Goal: Task Accomplishment & Management: Manage account settings

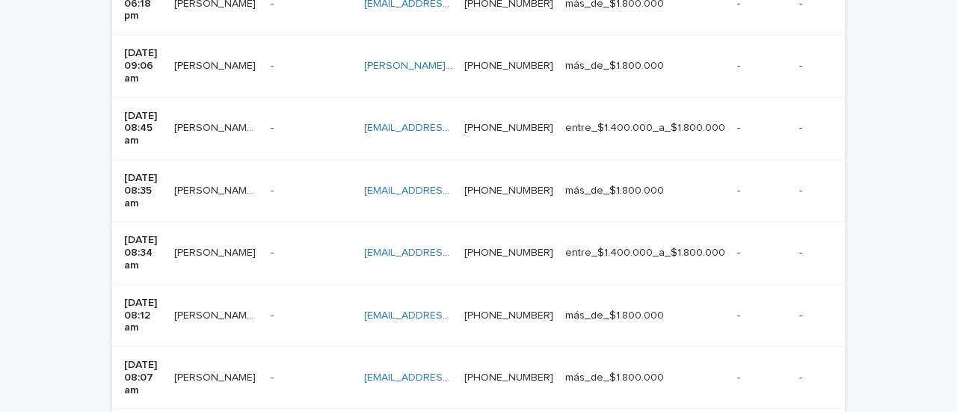
scroll to position [523, 0]
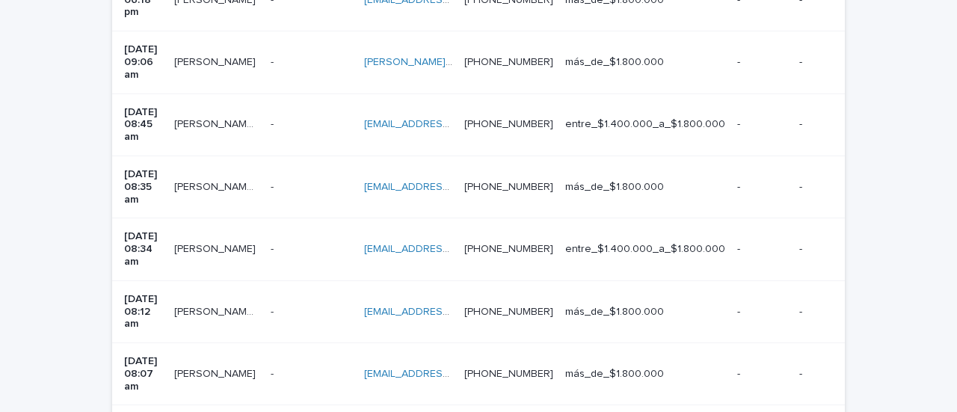
click at [235, 343] on td "[PERSON_NAME] [PERSON_NAME]" at bounding box center [216, 374] width 96 height 62
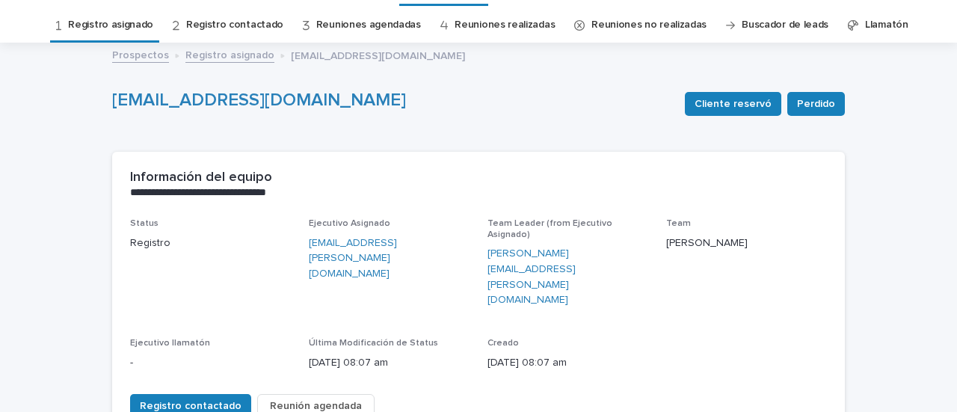
scroll to position [149, 0]
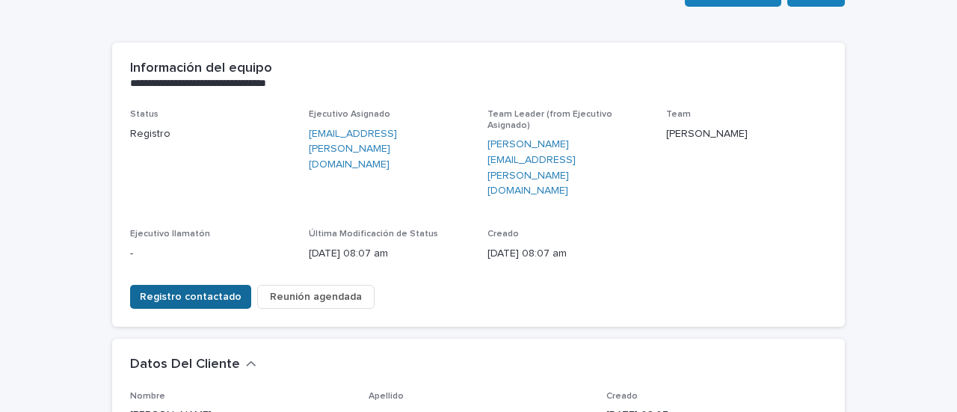
click at [197, 289] on span "Registro contactado" at bounding box center [191, 296] width 102 height 15
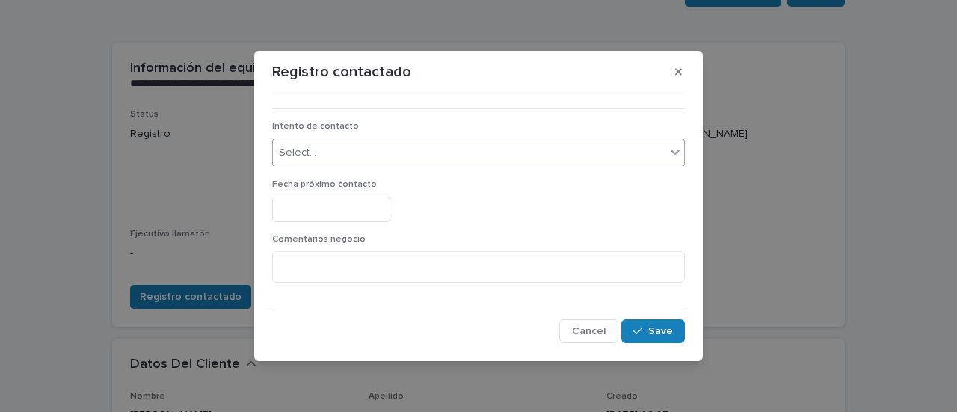
click at [361, 158] on div "Select..." at bounding box center [469, 152] width 392 height 25
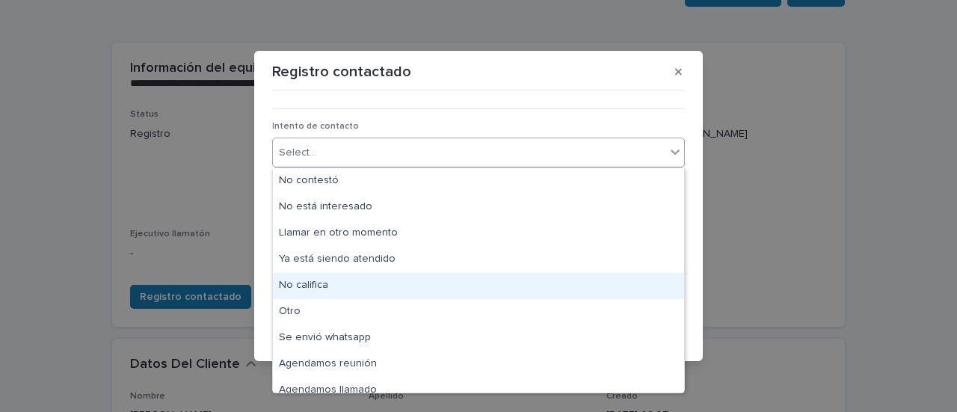
scroll to position [11, 0]
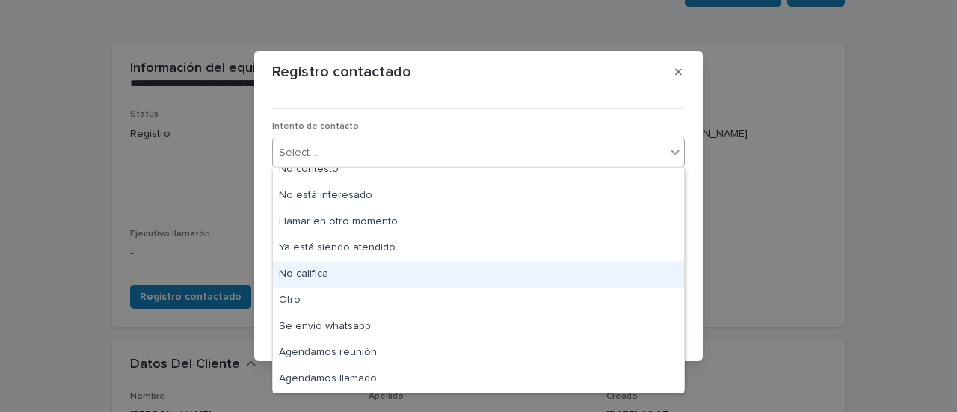
click at [320, 270] on div "No califica" at bounding box center [478, 275] width 411 height 26
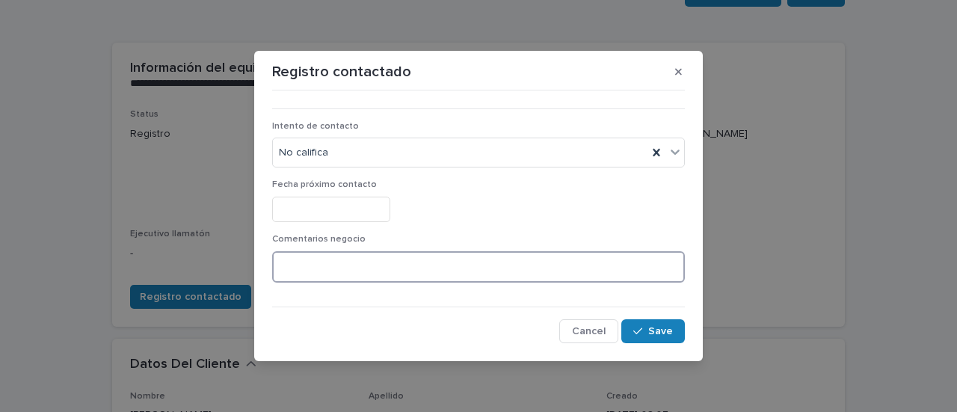
click at [324, 262] on textarea at bounding box center [478, 266] width 413 height 31
type textarea "**********"
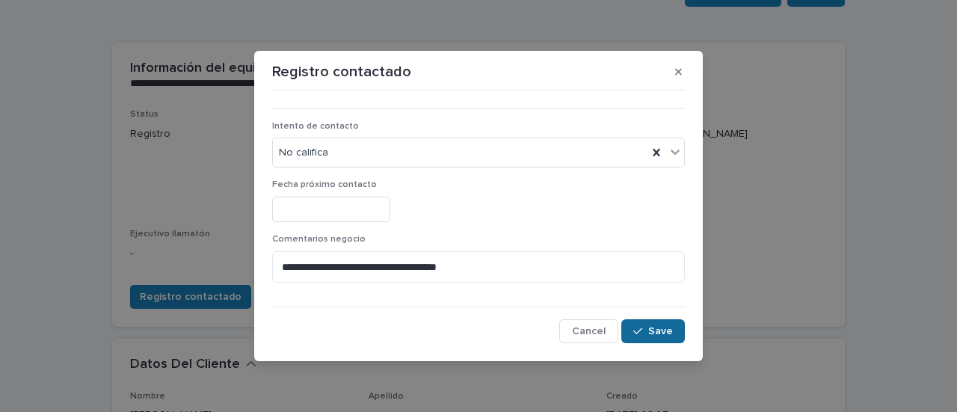
click at [670, 327] on span "Save" at bounding box center [660, 331] width 25 height 10
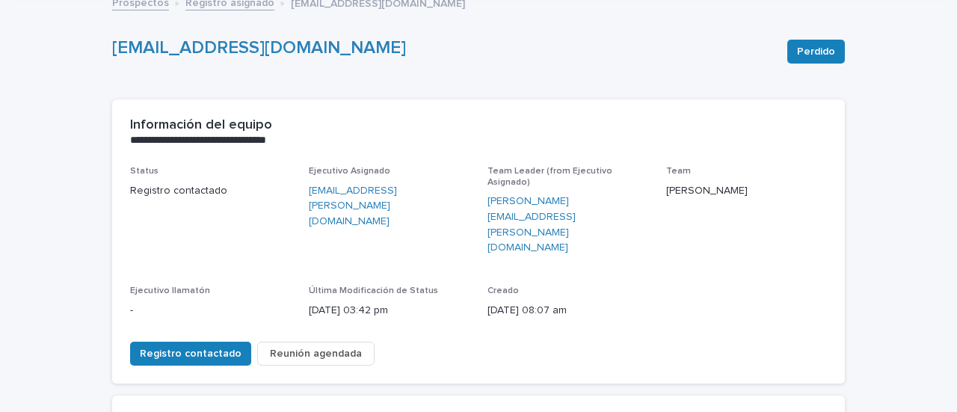
scroll to position [0, 0]
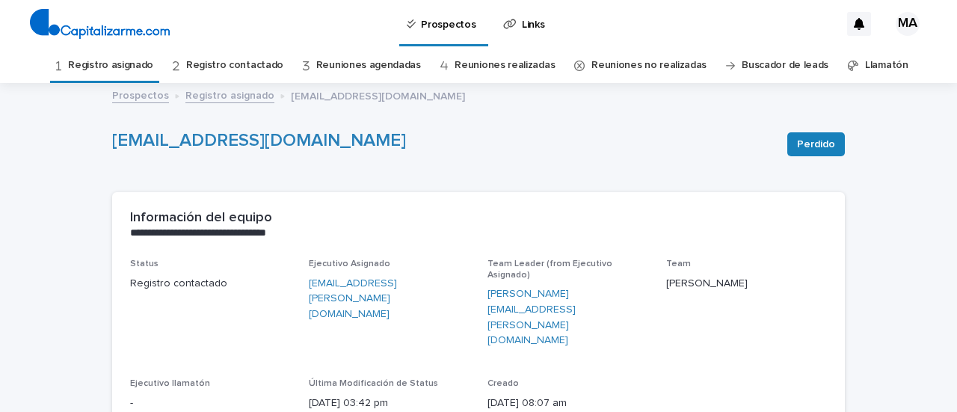
click at [113, 67] on link "Registro asignado" at bounding box center [110, 65] width 85 height 35
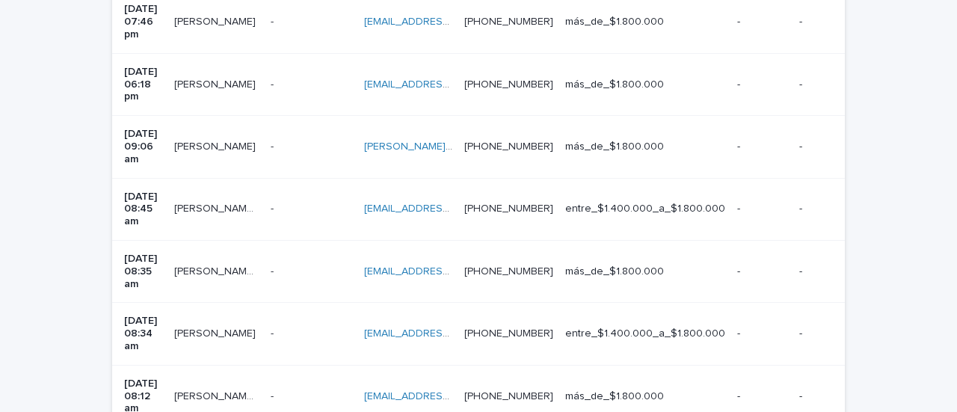
scroll to position [523, 0]
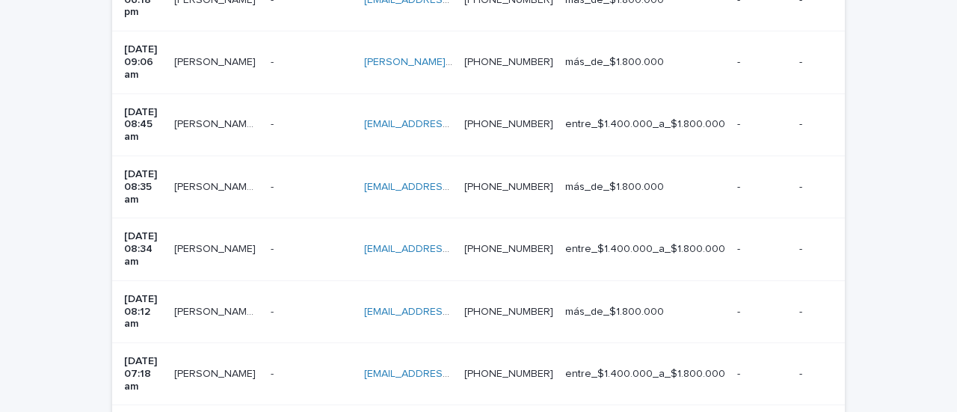
click at [250, 280] on td "[PERSON_NAME] Cruces [PERSON_NAME]" at bounding box center [216, 311] width 96 height 62
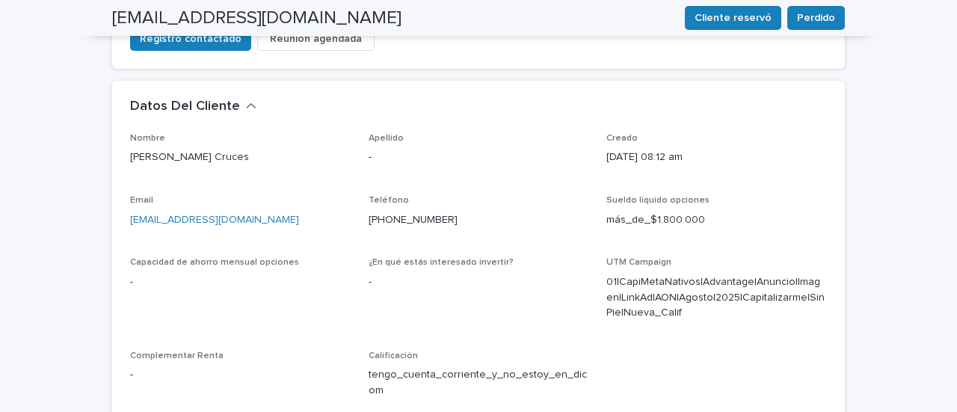
scroll to position [374, 0]
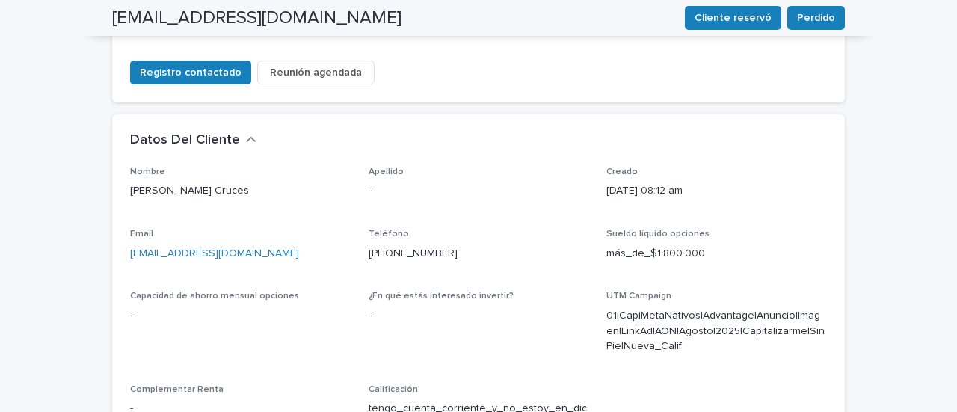
click at [906, 126] on div "**********" at bounding box center [478, 266] width 957 height 1111
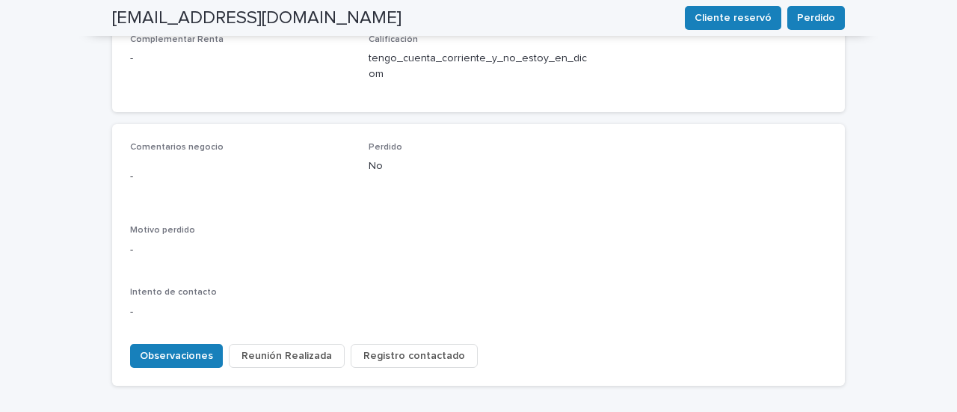
scroll to position [747, 0]
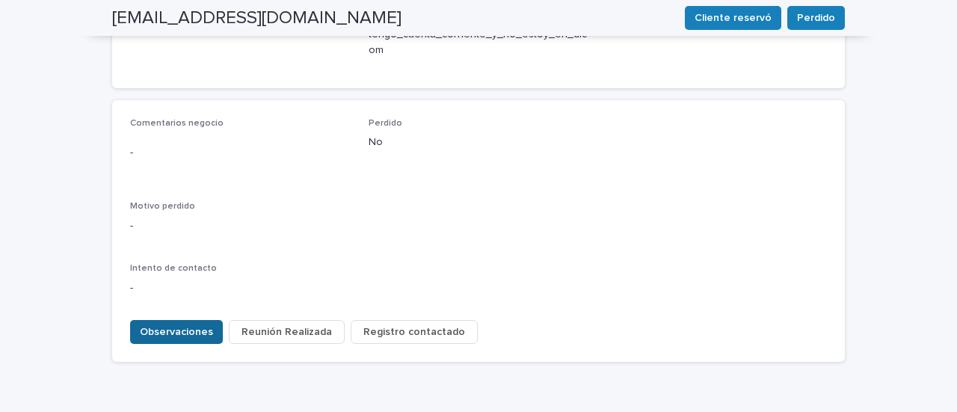
click at [196, 324] on span "Observaciones" at bounding box center [176, 331] width 73 height 15
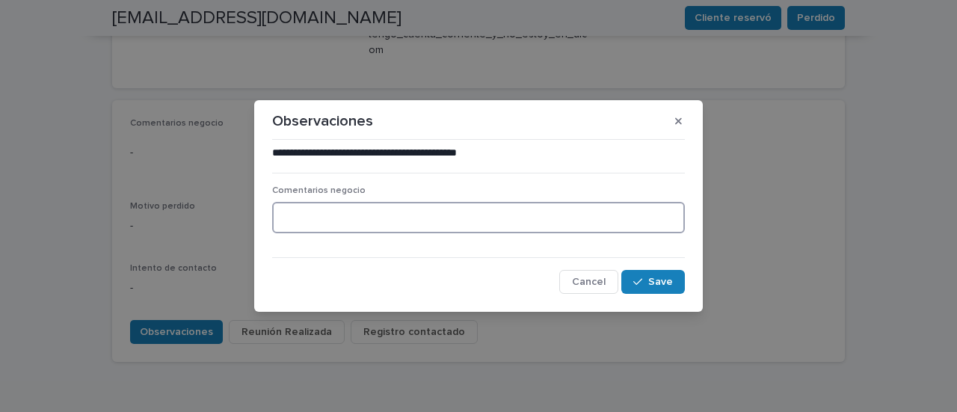
click at [405, 213] on textarea at bounding box center [478, 217] width 413 height 31
type textarea "**********"
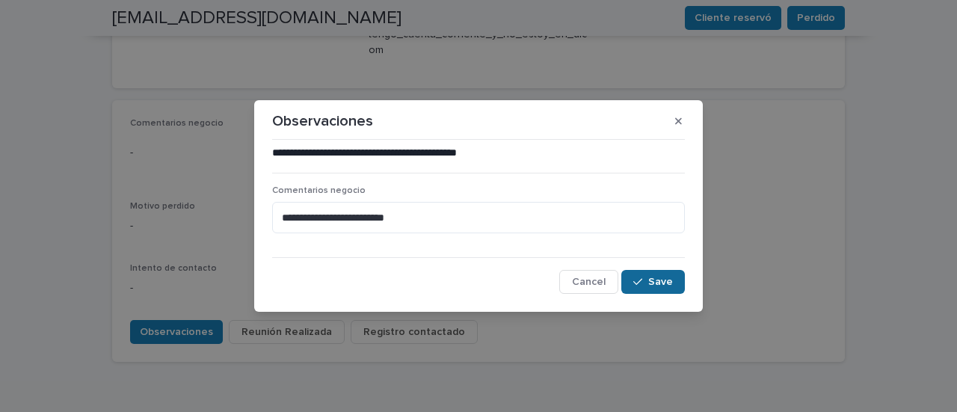
click at [665, 289] on button "Save" at bounding box center [653, 282] width 64 height 24
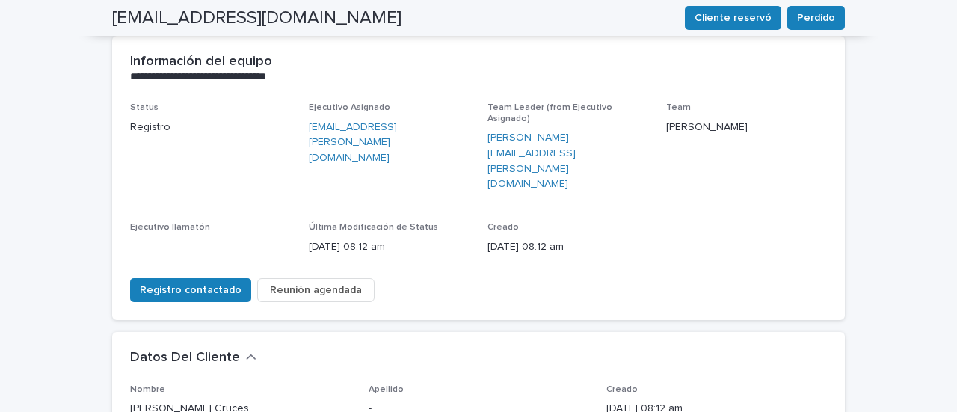
scroll to position [0, 0]
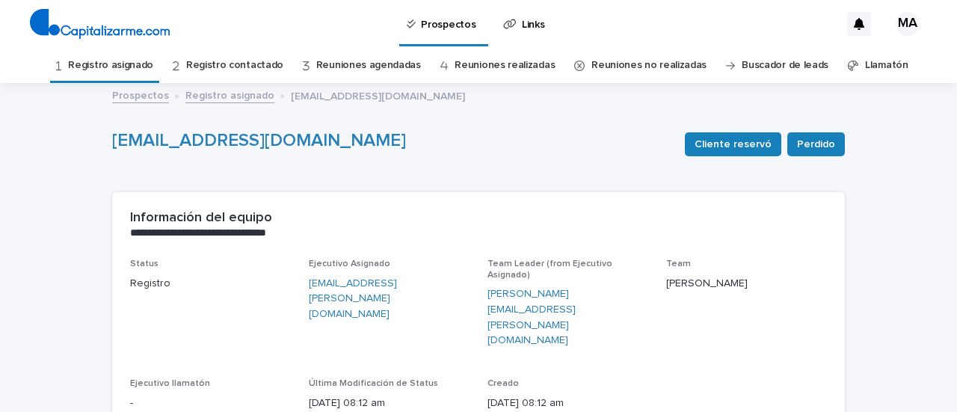
click at [105, 63] on link "Registro asignado" at bounding box center [110, 65] width 85 height 35
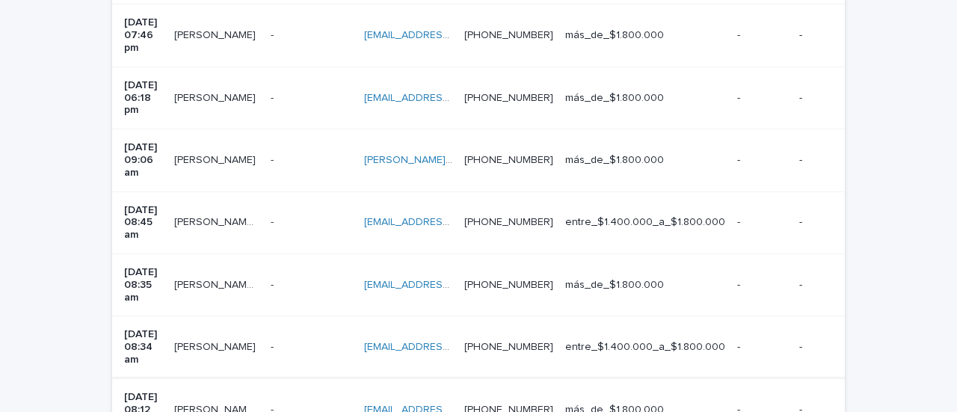
scroll to position [448, 0]
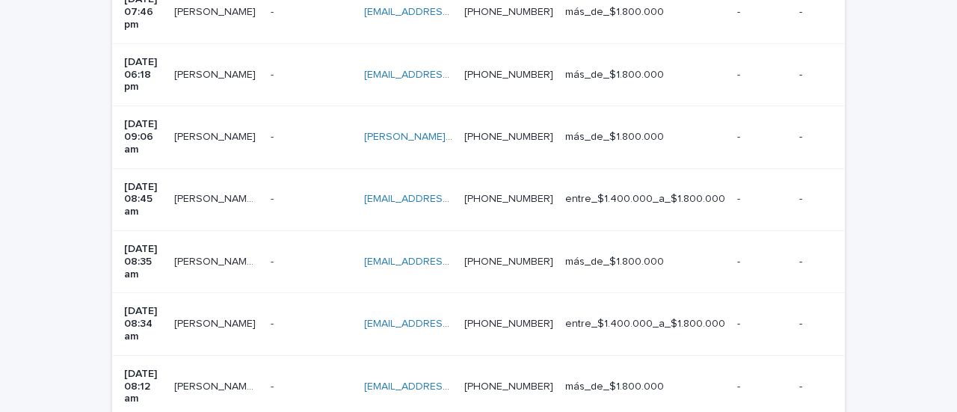
click at [235, 230] on td "[PERSON_NAME] [PERSON_NAME]-[PERSON_NAME]" at bounding box center [216, 261] width 96 height 62
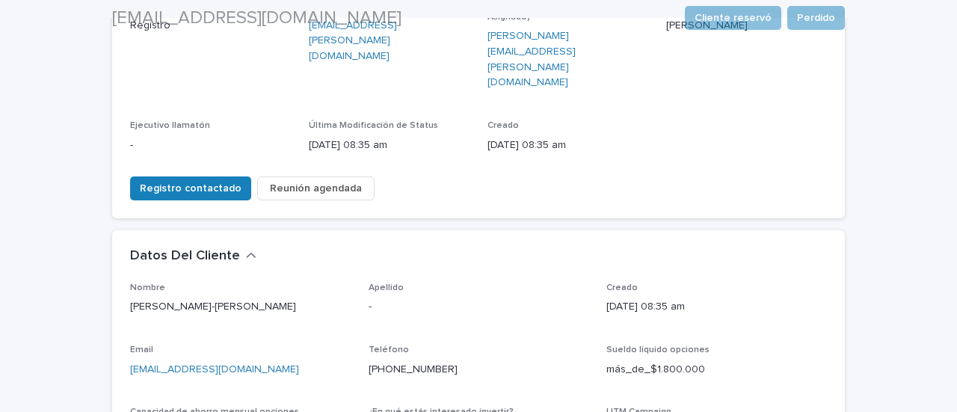
scroll to position [299, 0]
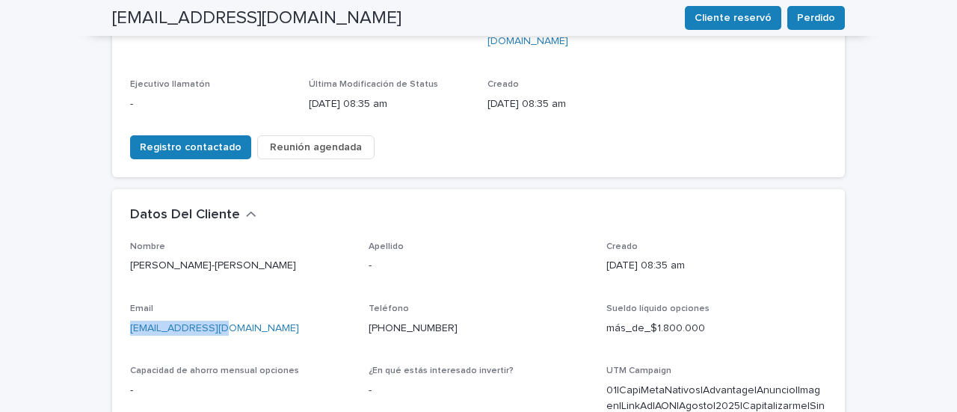
drag, startPoint x: 239, startPoint y: 274, endPoint x: 117, endPoint y: 271, distance: 122.6
click at [117, 271] on div "Nombre [PERSON_NAME]-[PERSON_NAME] Apellido - Creado [DATE] 08:35 am Email [EMA…" at bounding box center [478, 388] width 732 height 295
copy link "[EMAIL_ADDRESS][DOMAIN_NAME]"
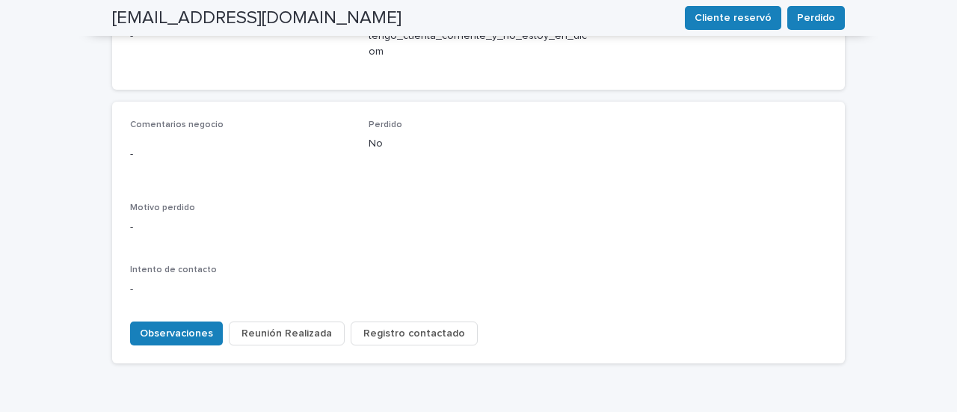
scroll to position [768, 0]
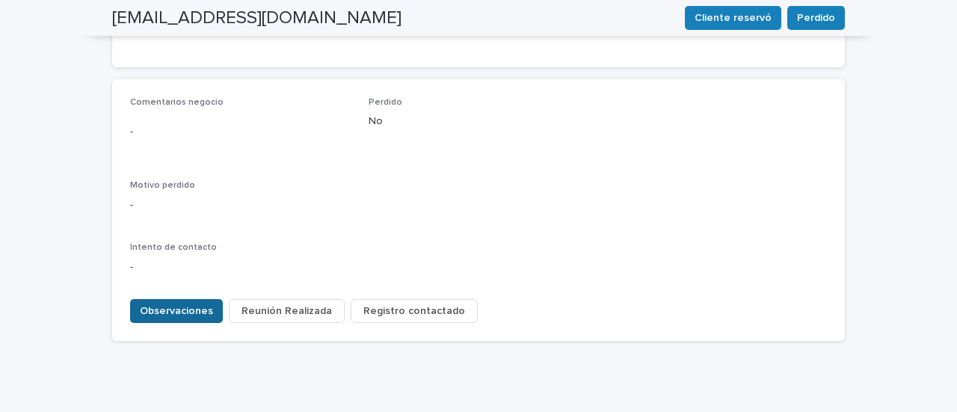
click at [175, 303] on span "Observaciones" at bounding box center [176, 310] width 73 height 15
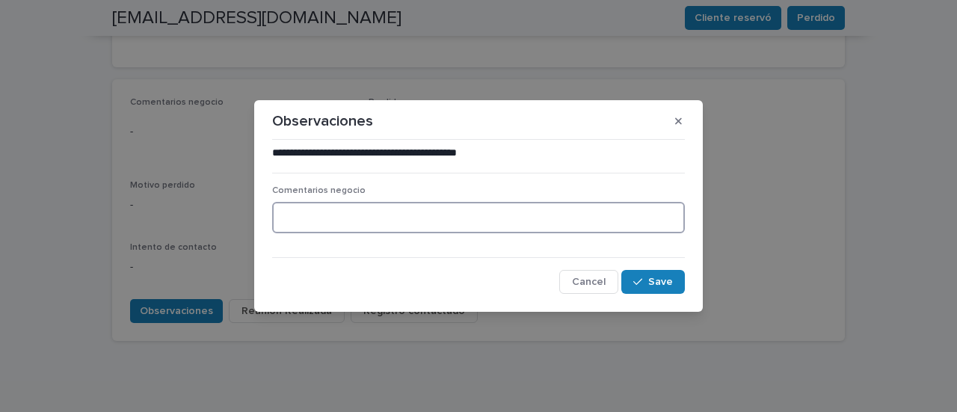
click at [318, 205] on textarea at bounding box center [478, 217] width 413 height 31
type textarea "*"
type textarea "**********"
click at [685, 282] on div "**********" at bounding box center [478, 219] width 420 height 155
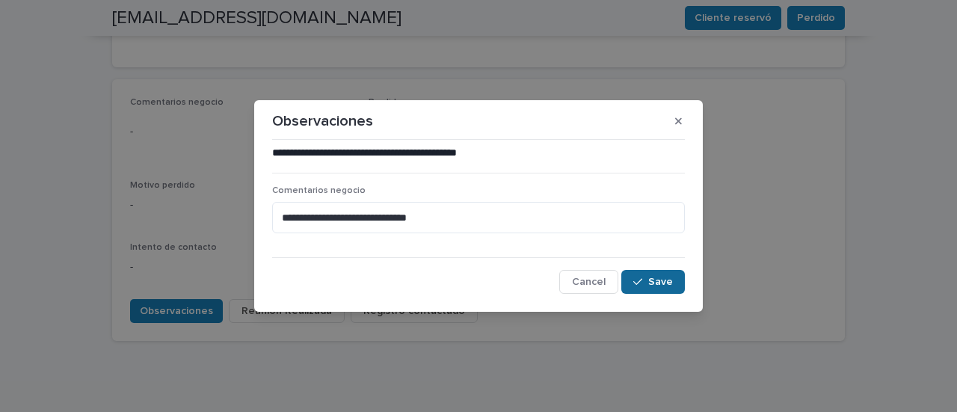
click at [678, 282] on button "Save" at bounding box center [653, 282] width 64 height 24
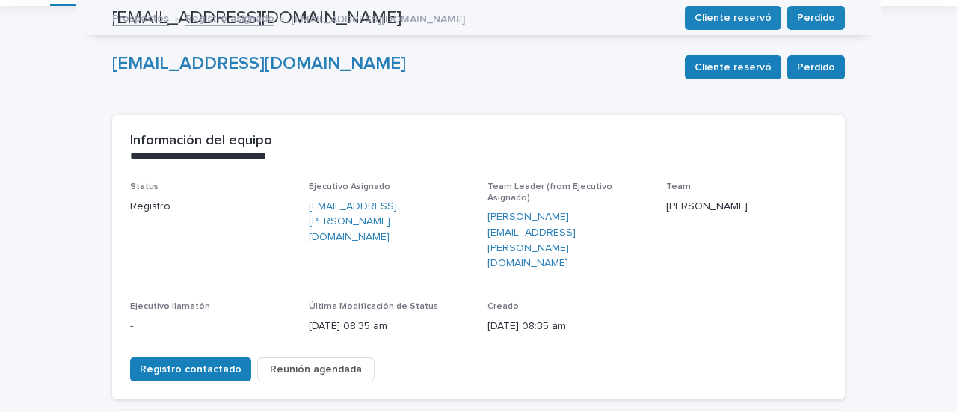
scroll to position [75, 0]
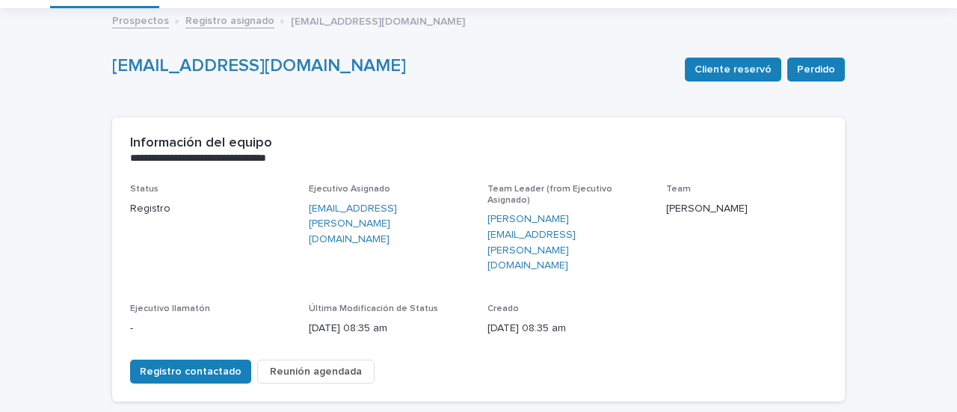
click at [295, 364] on span "Reunión agendada" at bounding box center [316, 371] width 92 height 15
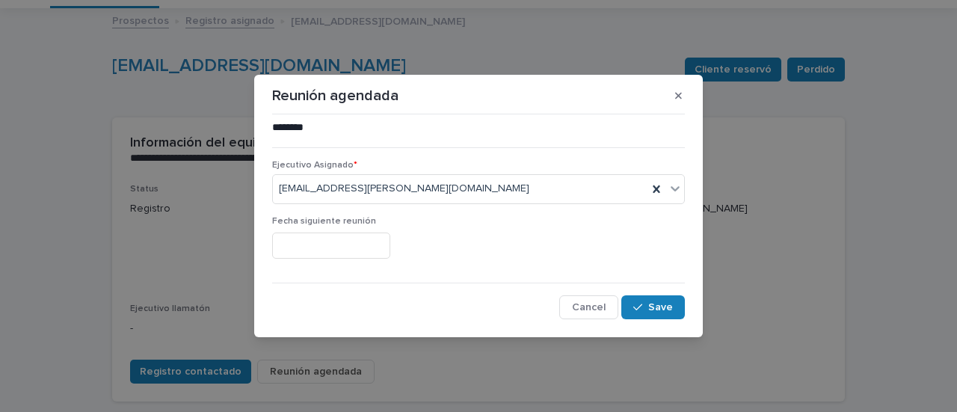
click at [306, 249] on input "text" at bounding box center [331, 245] width 118 height 26
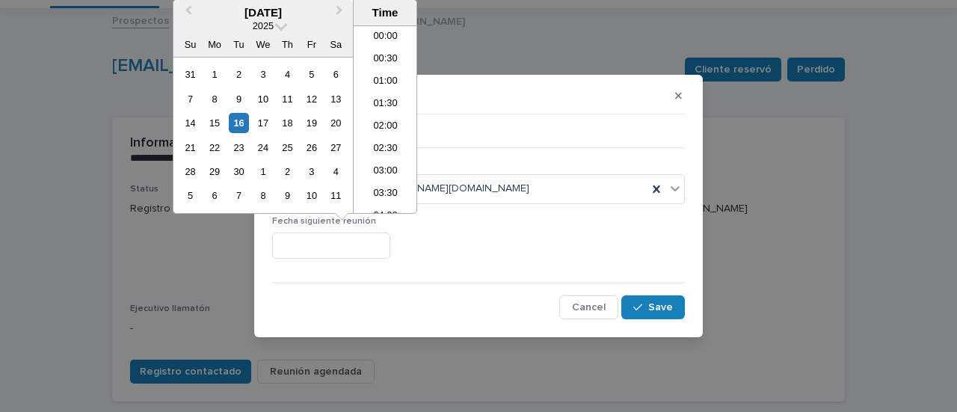
scroll to position [613, 0]
click at [207, 150] on div "22" at bounding box center [214, 148] width 20 height 20
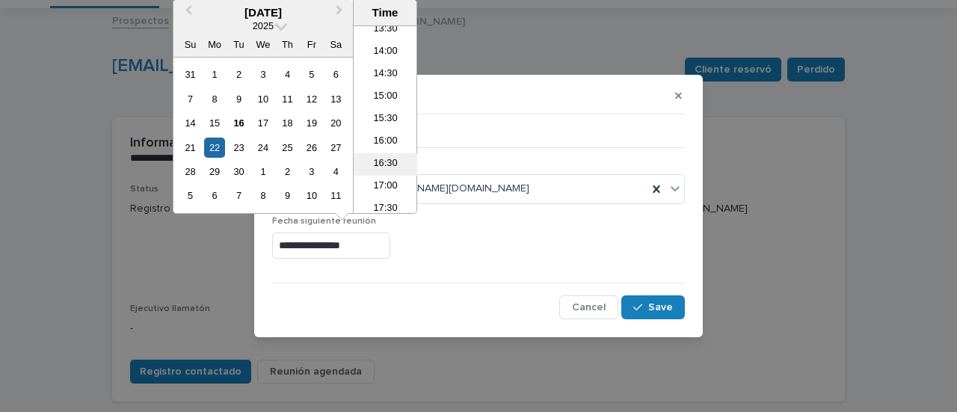
click at [385, 160] on li "16:30" at bounding box center [385, 164] width 64 height 22
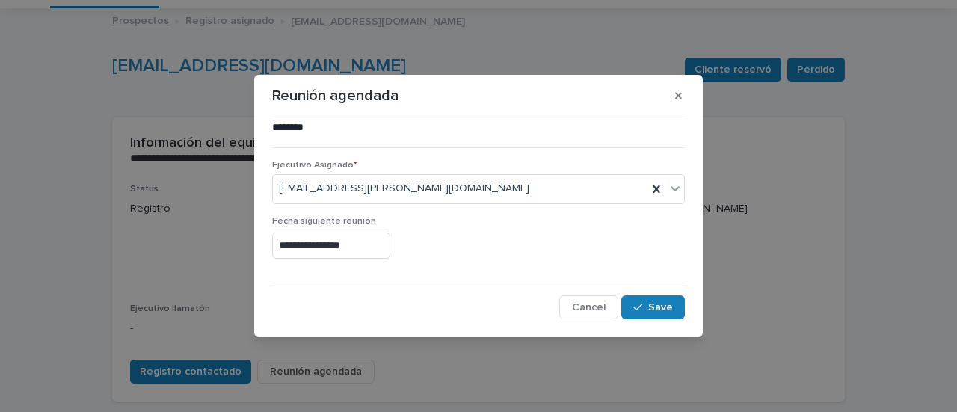
type input "**********"
click at [641, 310] on icon "button" at bounding box center [637, 307] width 9 height 10
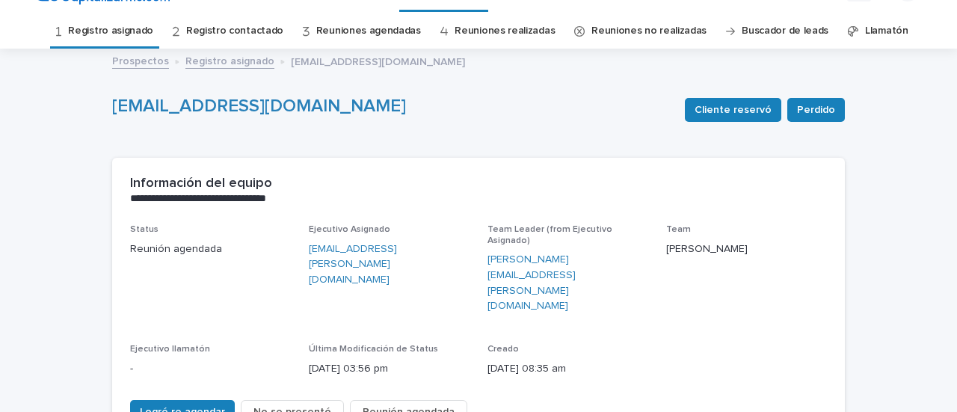
scroll to position [0, 0]
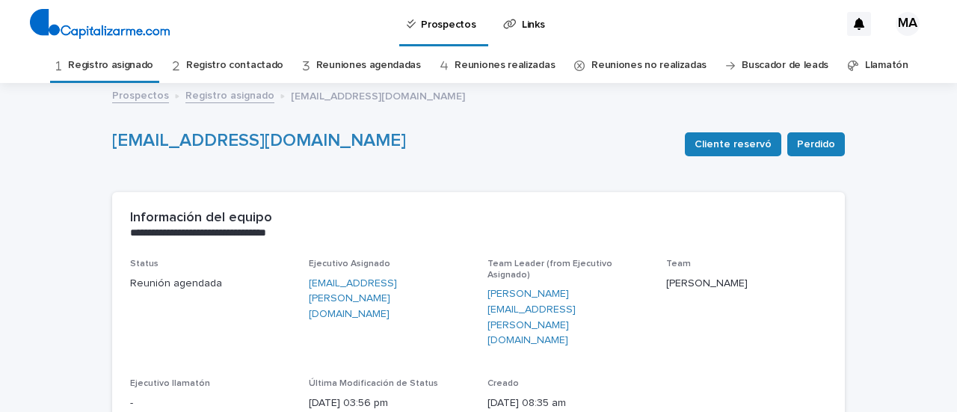
click at [90, 68] on link "Registro asignado" at bounding box center [110, 65] width 85 height 35
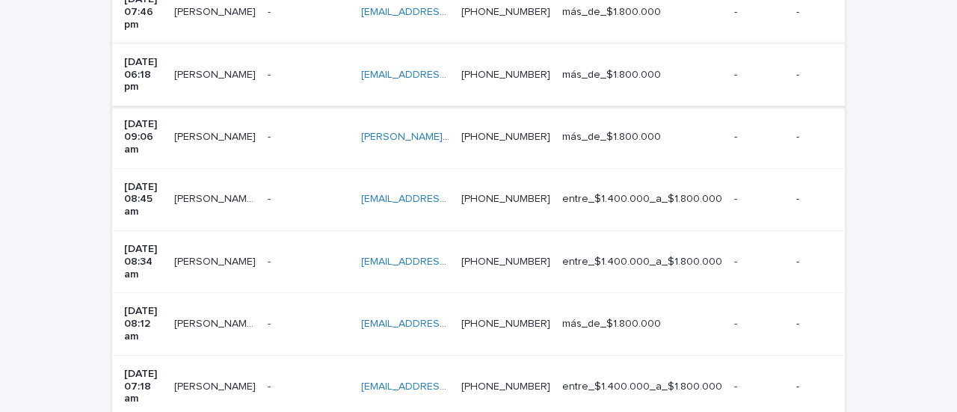
scroll to position [374, 0]
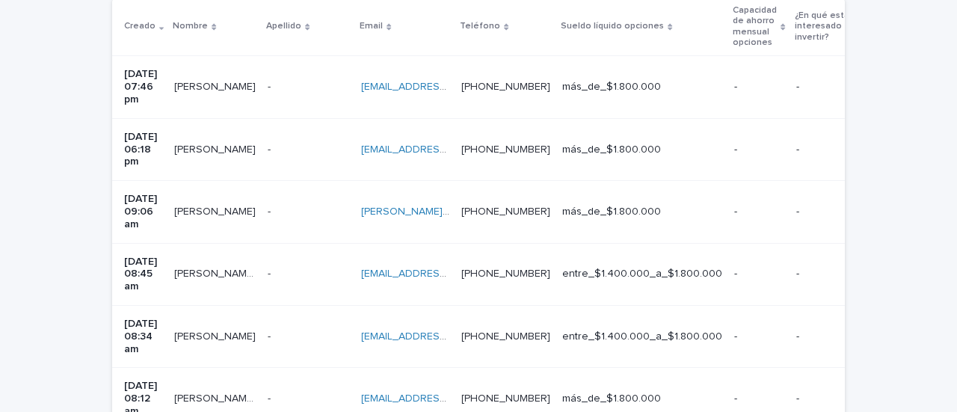
click at [220, 197] on td "[PERSON_NAME] [PERSON_NAME]" at bounding box center [214, 212] width 93 height 62
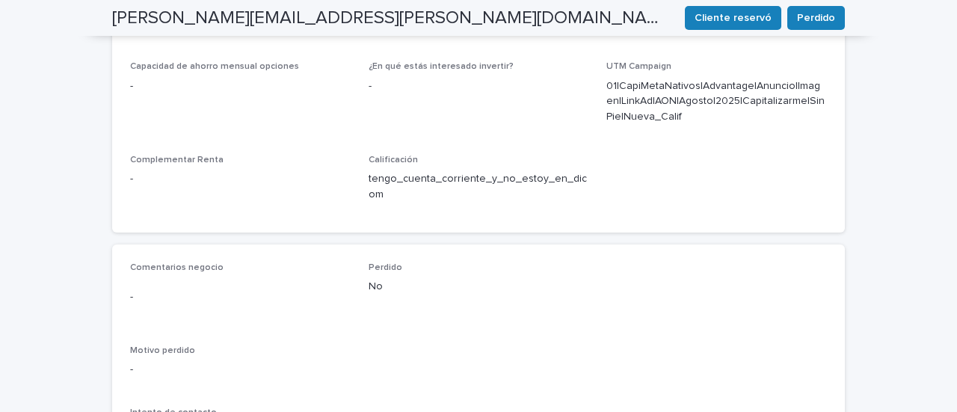
scroll to position [395, 0]
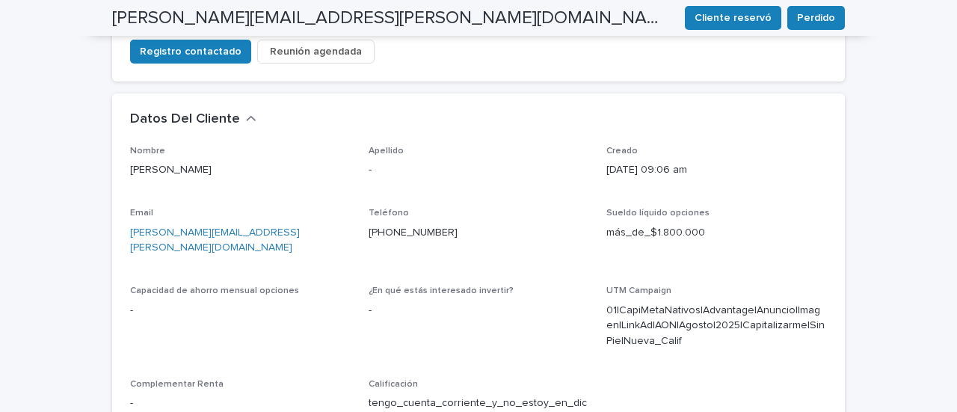
click at [160, 365] on div "Nombre [PERSON_NAME] Apellido - Creado [DATE] 09:06 am Email [PERSON_NAME][EMAI…" at bounding box center [478, 301] width 732 height 311
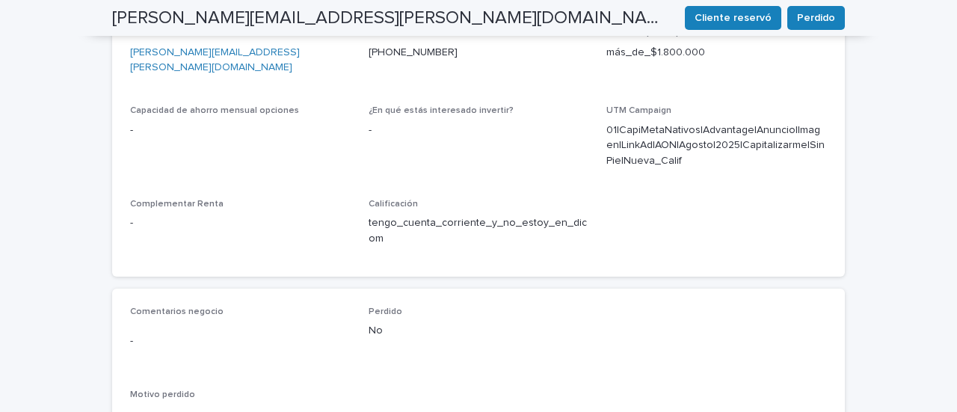
scroll to position [768, 0]
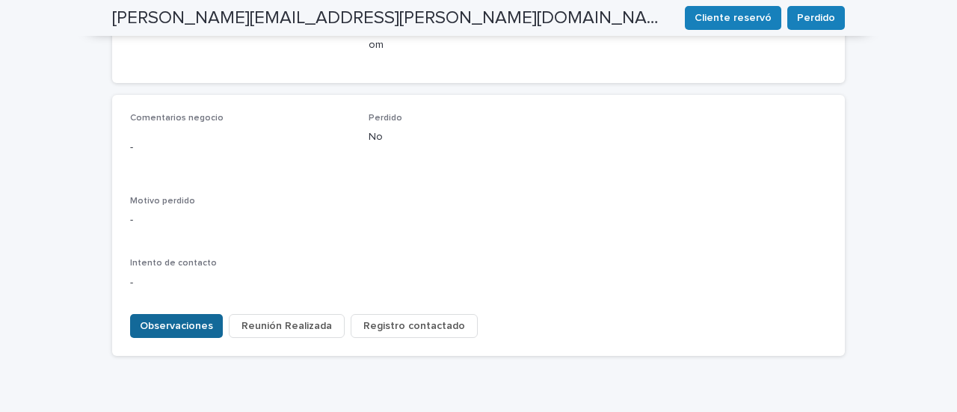
click at [172, 318] on span "Observaciones" at bounding box center [176, 325] width 73 height 15
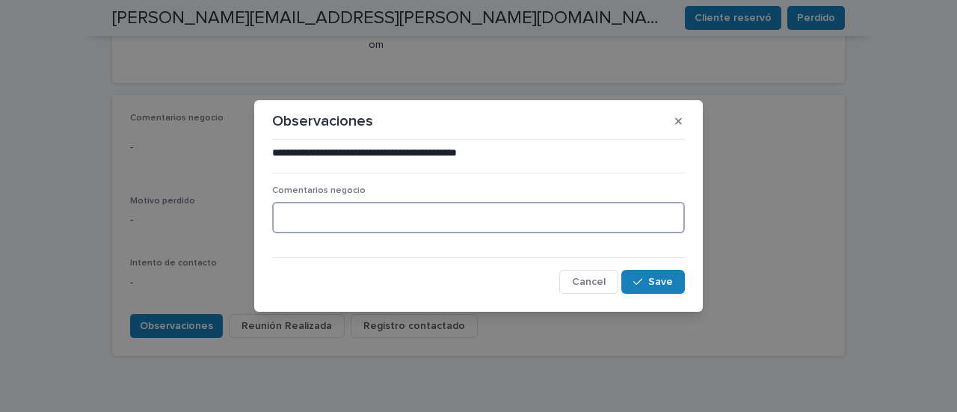
click at [359, 215] on textarea at bounding box center [478, 217] width 413 height 31
type textarea "*"
type textarea "**********"
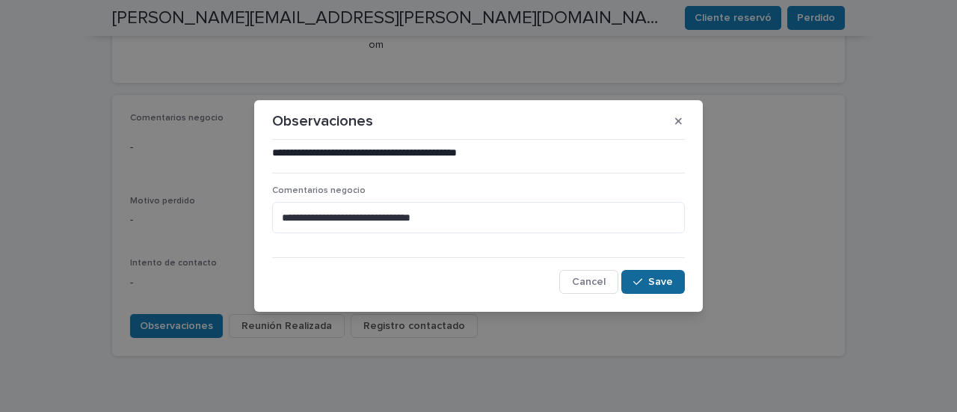
click at [654, 280] on span "Save" at bounding box center [660, 282] width 25 height 10
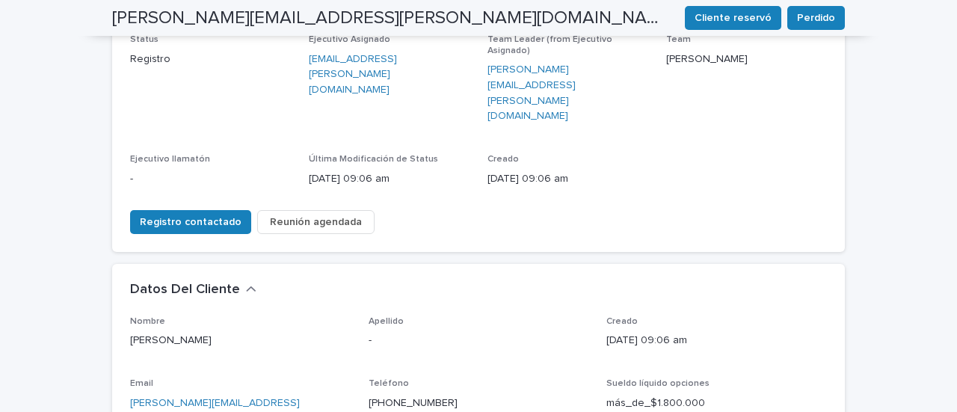
scroll to position [0, 0]
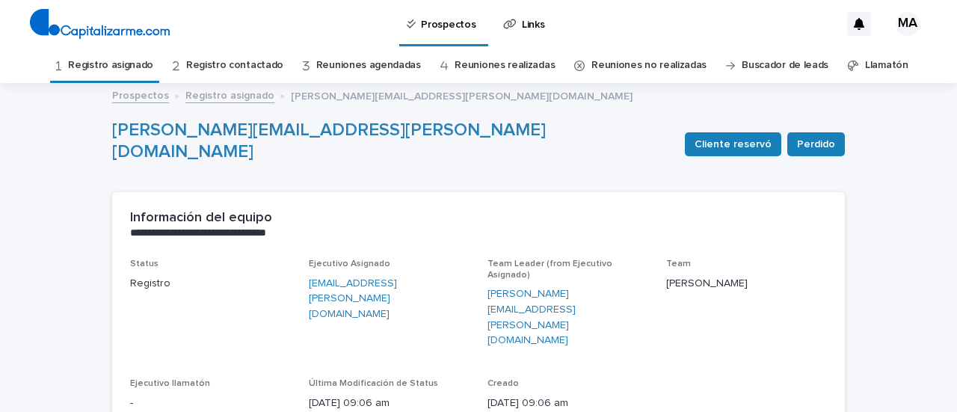
click at [131, 59] on link "Registro asignado" at bounding box center [110, 65] width 85 height 35
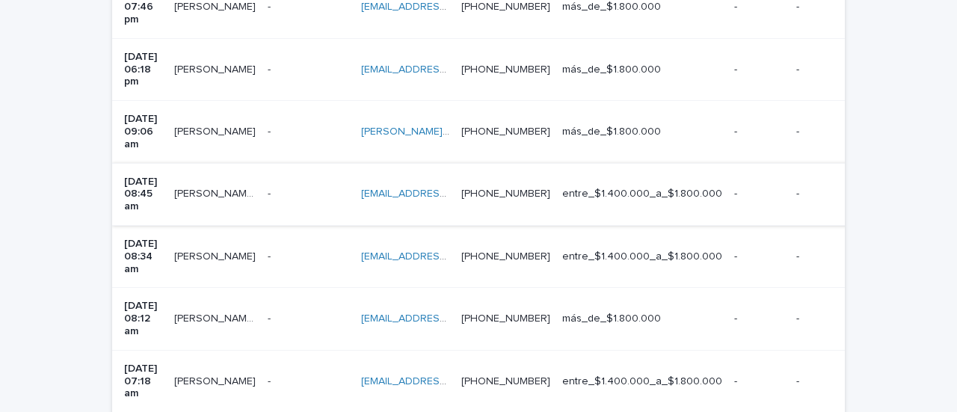
scroll to position [374, 0]
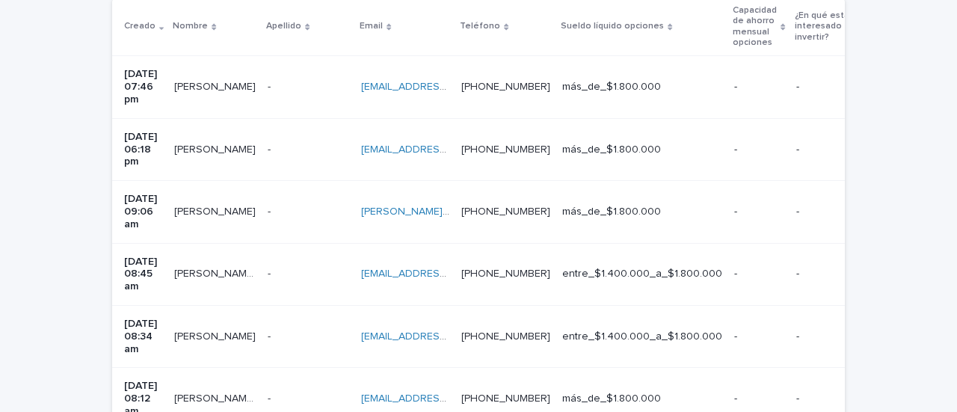
click at [226, 147] on td "[PERSON_NAME] [PERSON_NAME]" at bounding box center [214, 149] width 93 height 62
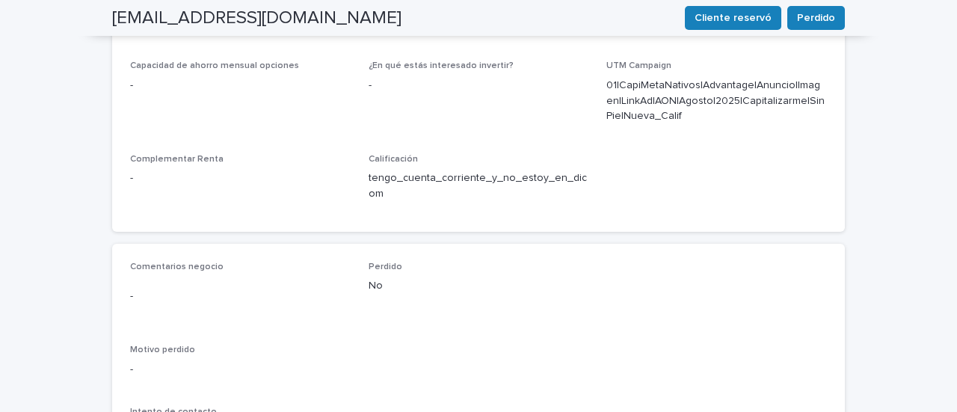
scroll to position [768, 0]
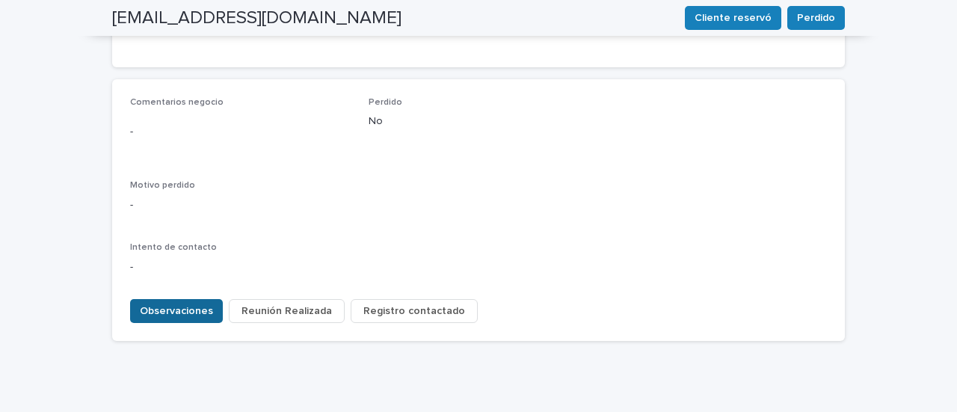
click at [170, 303] on span "Observaciones" at bounding box center [176, 310] width 73 height 15
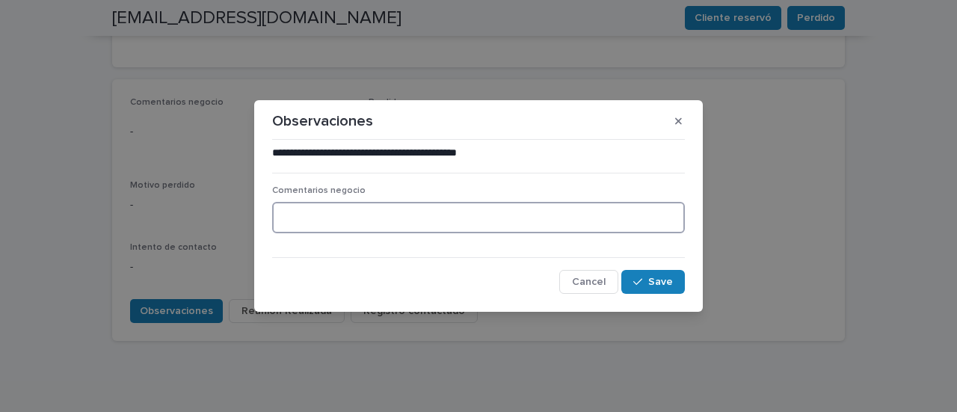
click at [388, 213] on textarea at bounding box center [478, 217] width 413 height 31
type textarea "**********"
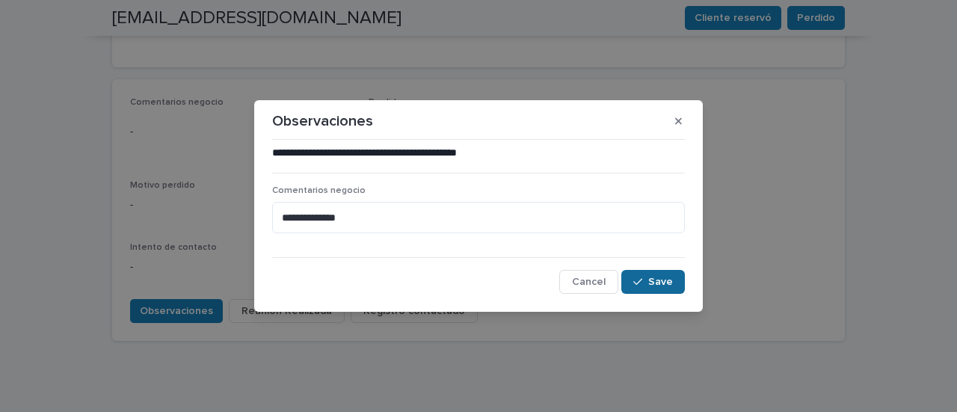
click at [653, 288] on button "Save" at bounding box center [653, 282] width 64 height 24
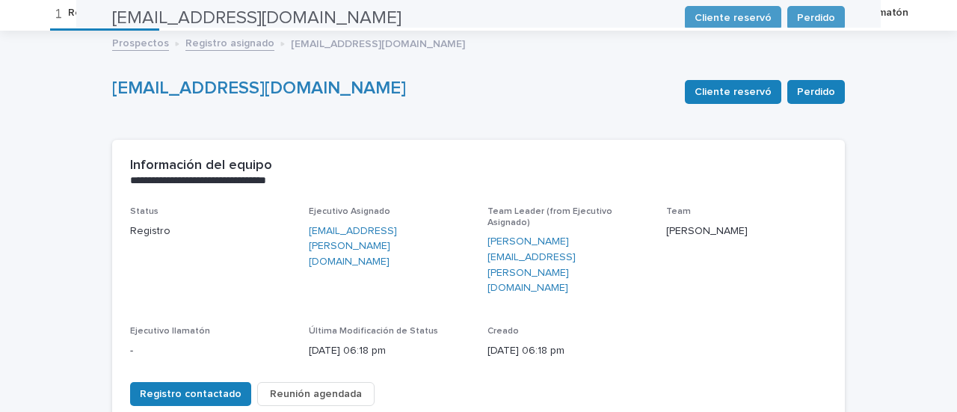
scroll to position [0, 0]
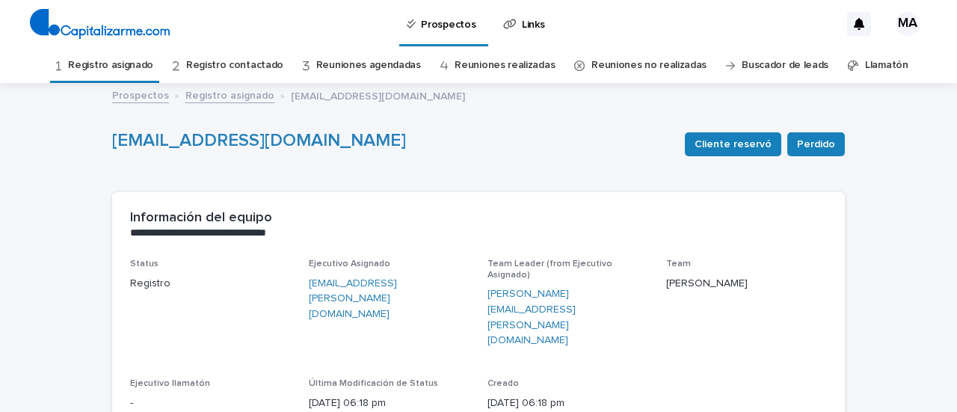
click at [139, 58] on link "Registro asignado" at bounding box center [110, 65] width 85 height 35
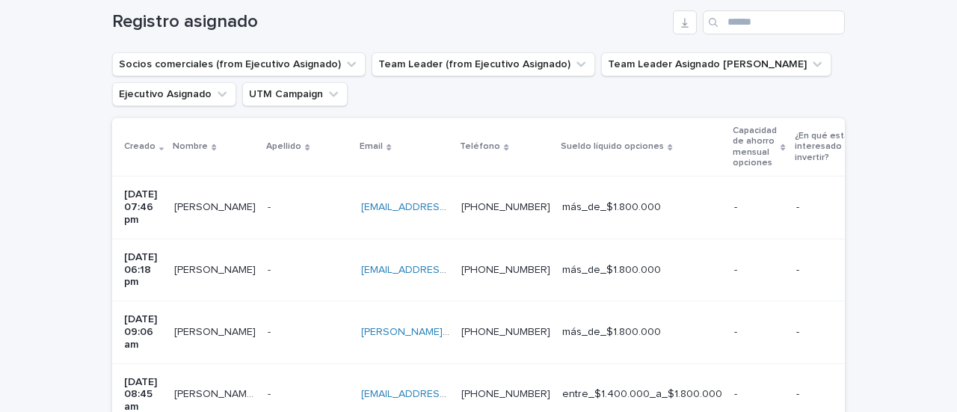
scroll to position [299, 0]
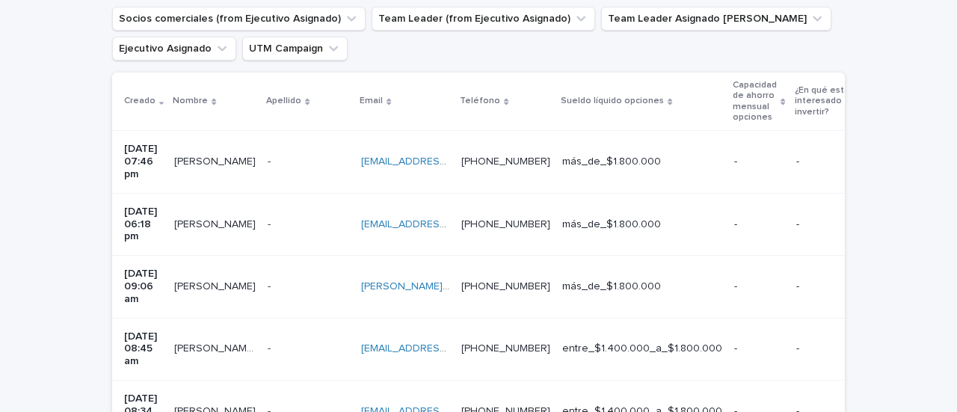
click at [230, 179] on td "[PERSON_NAME] [PERSON_NAME]" at bounding box center [214, 162] width 93 height 62
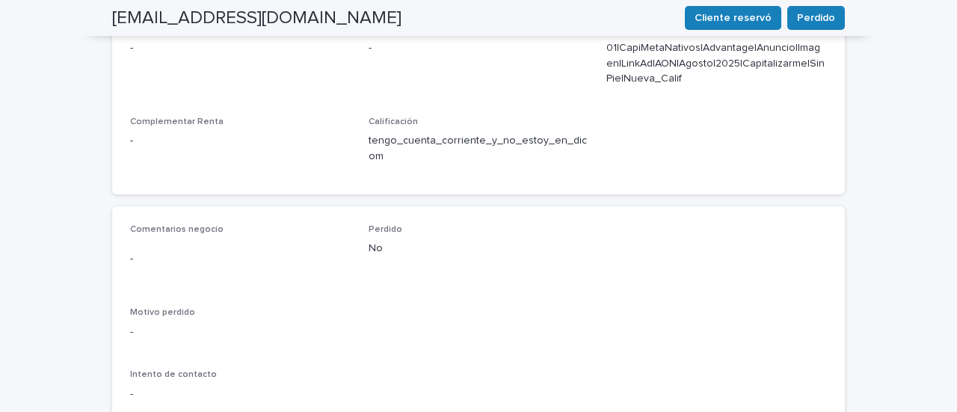
scroll to position [619, 0]
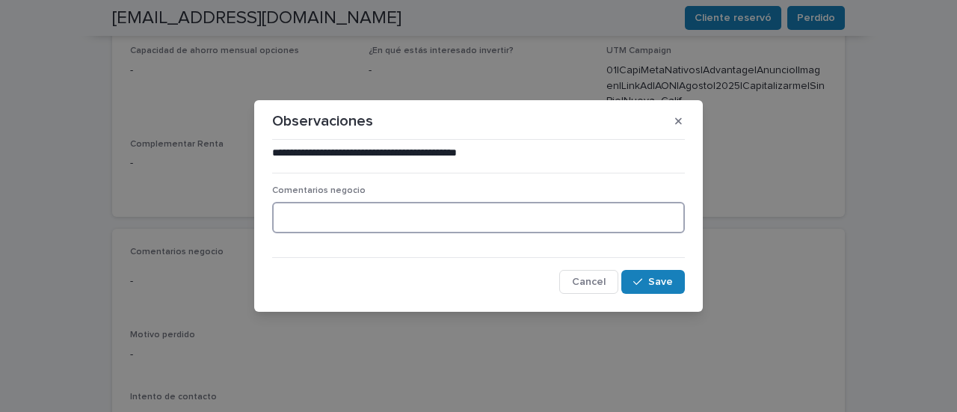
click at [338, 211] on textarea at bounding box center [478, 217] width 413 height 31
click at [401, 217] on textarea "**********" at bounding box center [478, 217] width 413 height 31
click at [393, 217] on textarea "**********" at bounding box center [478, 217] width 413 height 31
type textarea "**********"
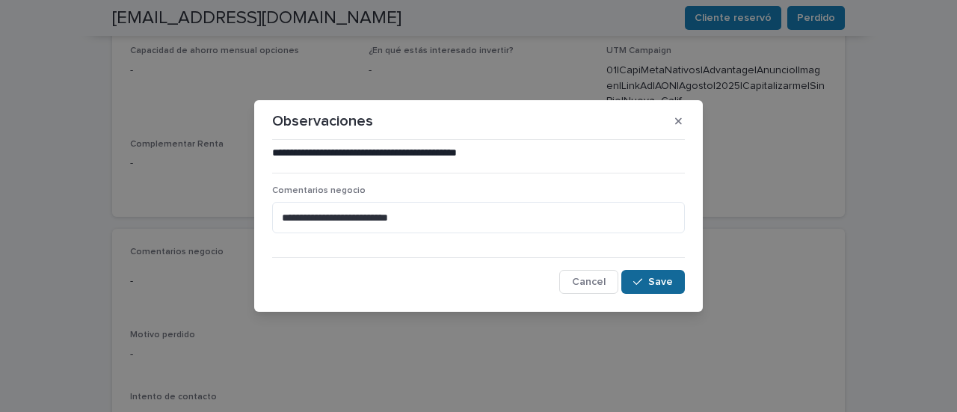
click at [667, 285] on span "Save" at bounding box center [660, 282] width 25 height 10
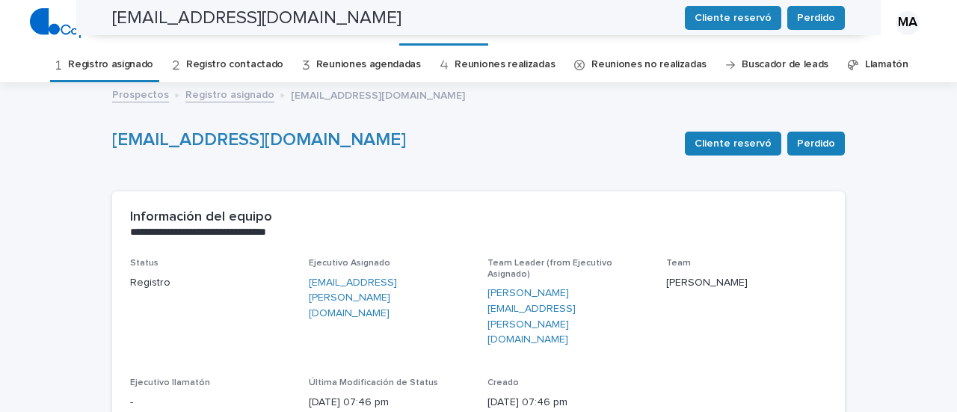
scroll to position [0, 0]
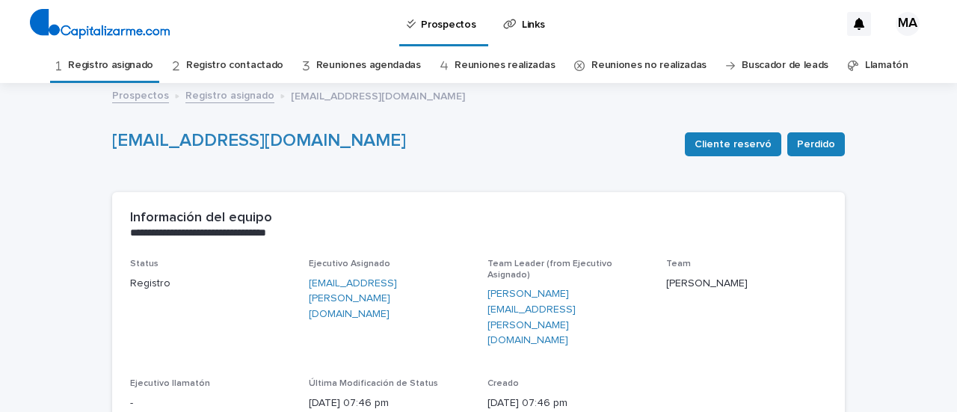
click at [105, 64] on link "Registro asignado" at bounding box center [110, 65] width 85 height 35
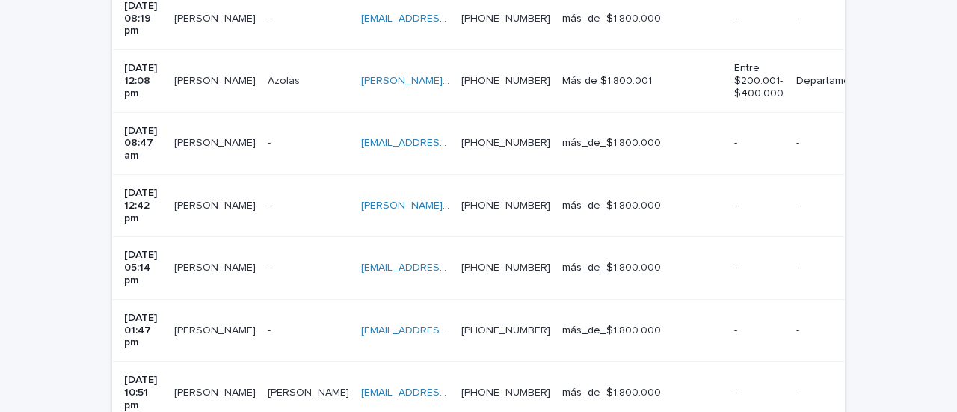
scroll to position [1004, 0]
click at [226, 361] on td "[PERSON_NAME] [PERSON_NAME]" at bounding box center [214, 392] width 93 height 62
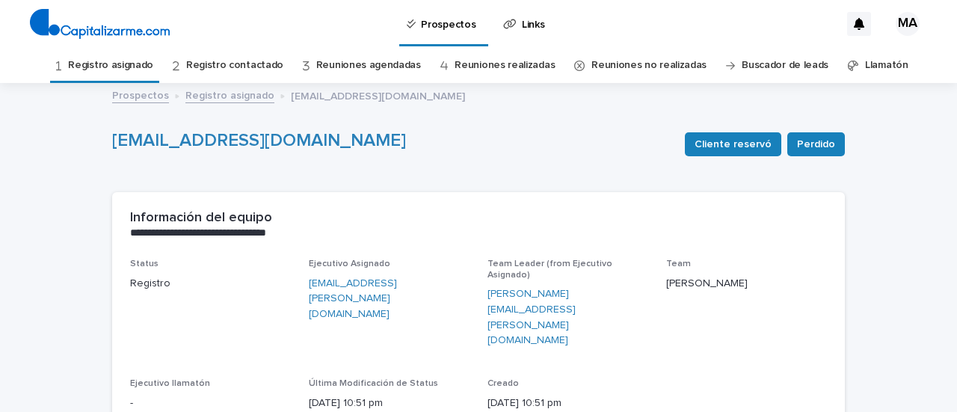
click at [140, 61] on link "Registro asignado" at bounding box center [110, 65] width 85 height 35
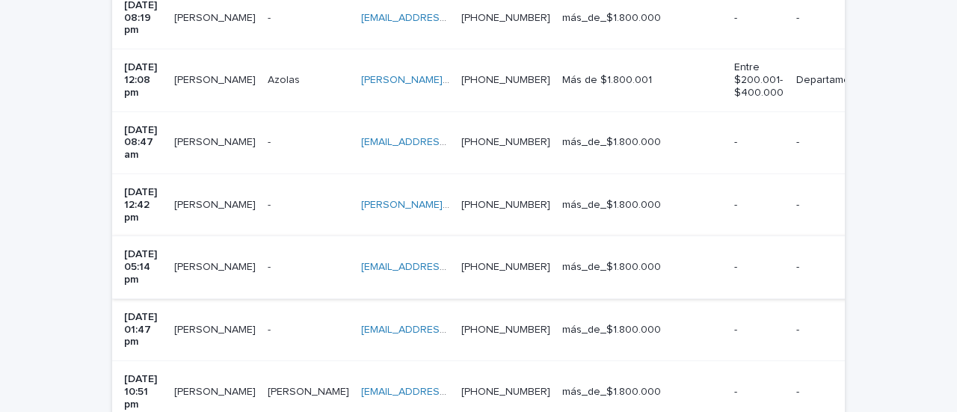
scroll to position [854, 0]
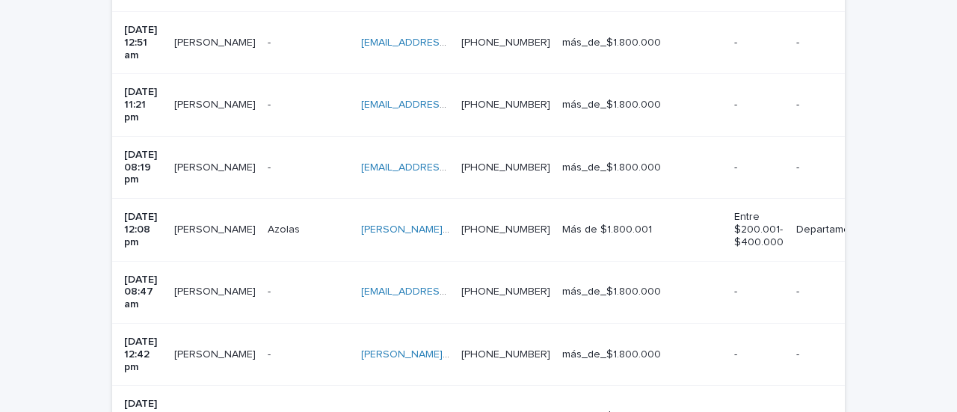
click at [226, 261] on td "[PERSON_NAME] [PERSON_NAME]" at bounding box center [214, 292] width 93 height 62
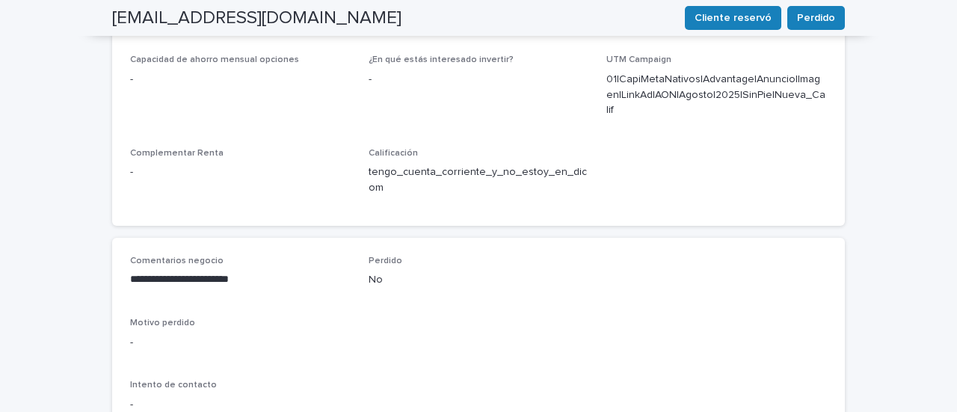
scroll to position [732, 0]
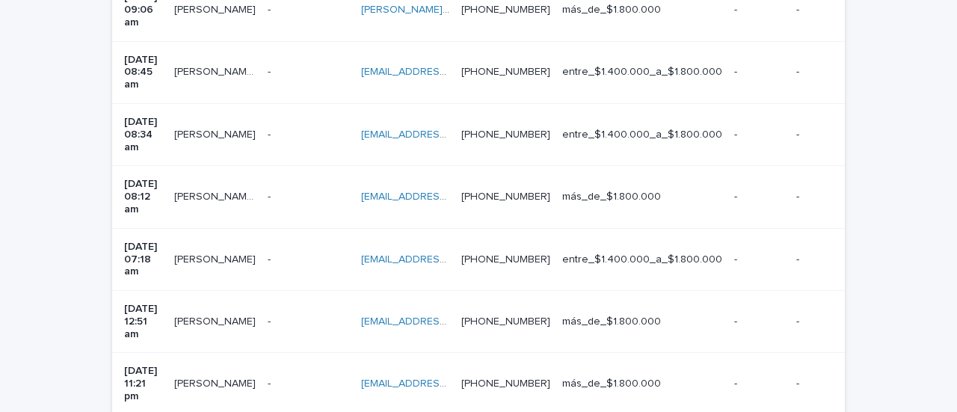
scroll to position [945, 0]
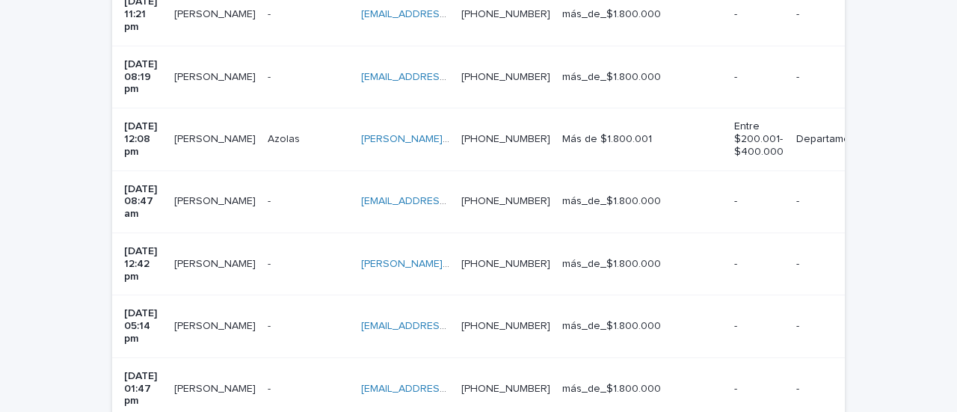
click at [220, 357] on td "[PERSON_NAME] [PERSON_NAME]" at bounding box center [214, 388] width 93 height 62
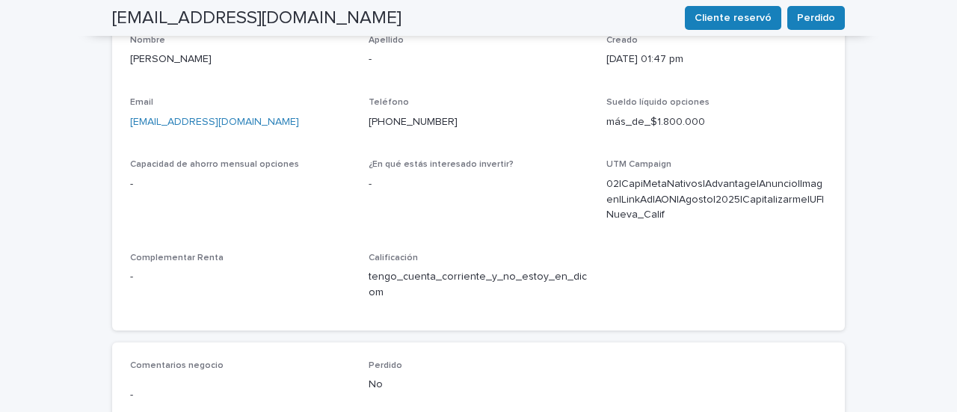
scroll to position [469, 0]
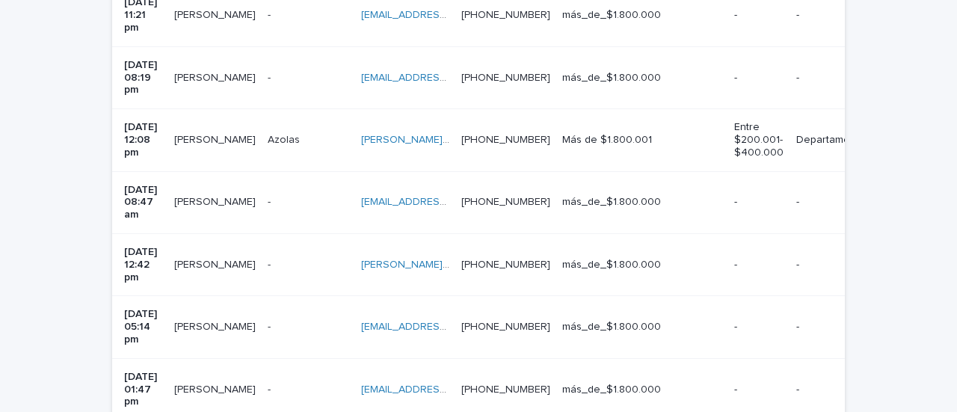
scroll to position [945, 0]
click at [231, 295] on td "[PERSON_NAME] [PERSON_NAME]" at bounding box center [214, 326] width 93 height 62
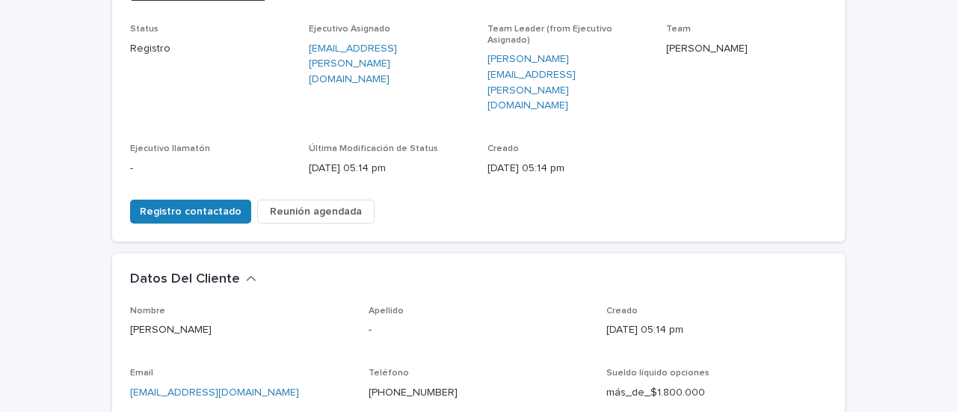
scroll to position [448, 0]
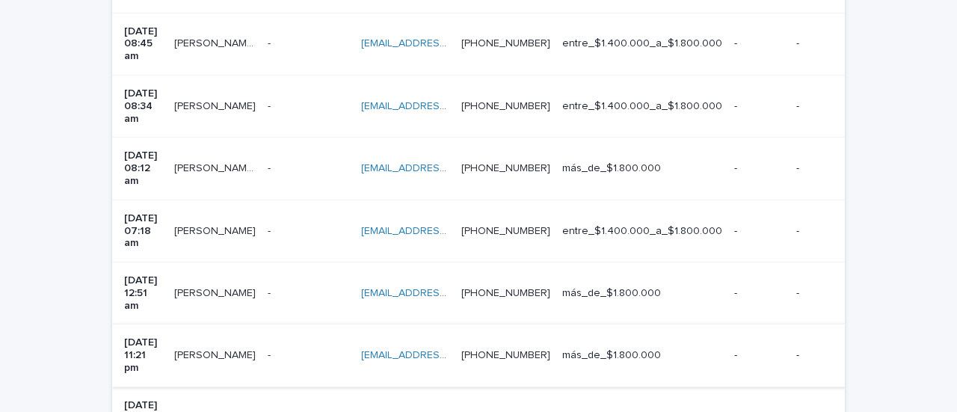
scroll to position [870, 0]
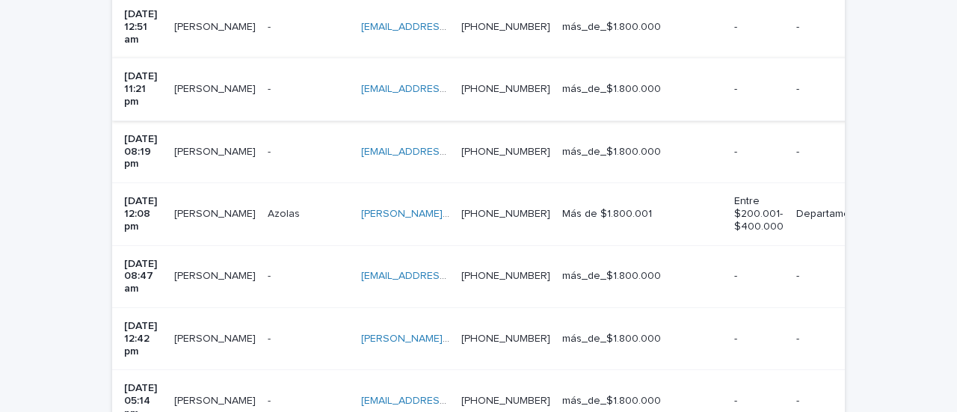
click at [222, 308] on td "[PERSON_NAME] [PERSON_NAME]" at bounding box center [214, 339] width 93 height 62
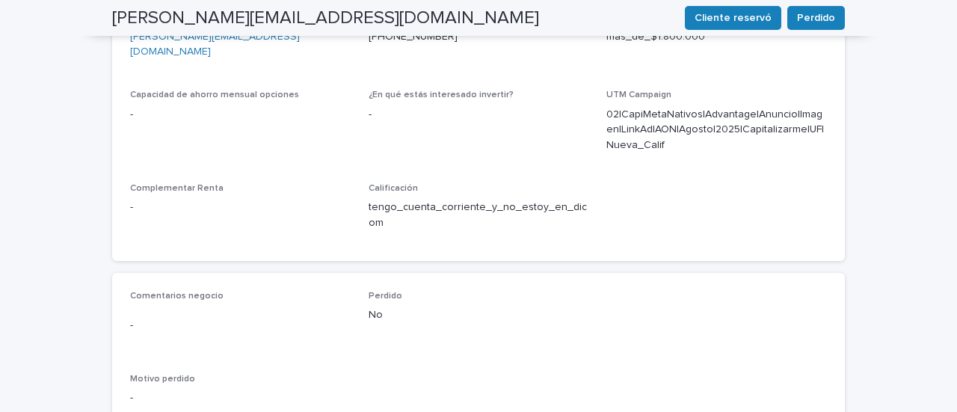
scroll to position [768, 0]
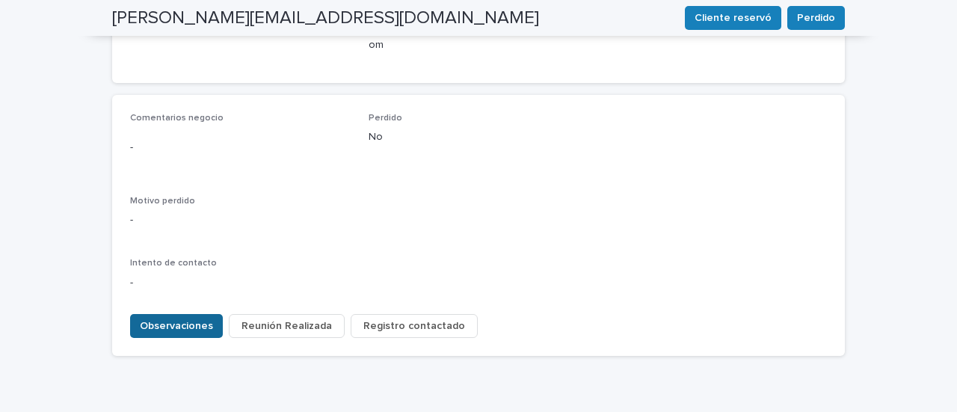
click at [184, 314] on button "Observaciones" at bounding box center [176, 326] width 93 height 24
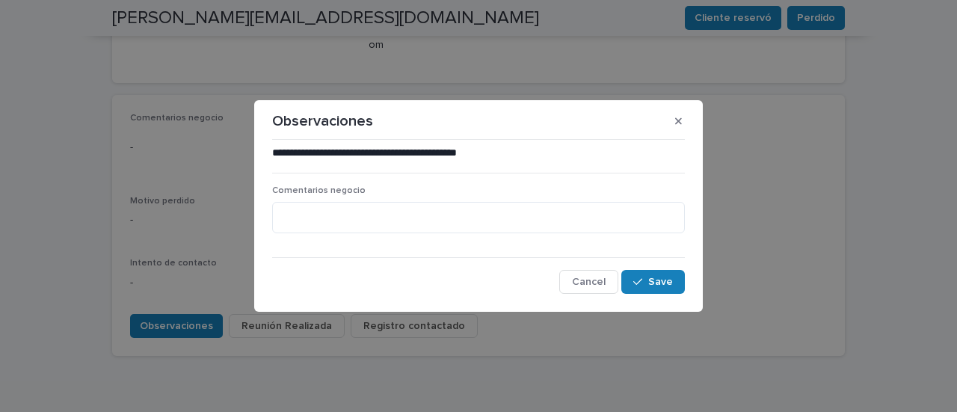
click at [332, 235] on div "Comentarios negocio" at bounding box center [478, 215] width 413 height 61
click at [339, 211] on textarea at bounding box center [478, 217] width 413 height 31
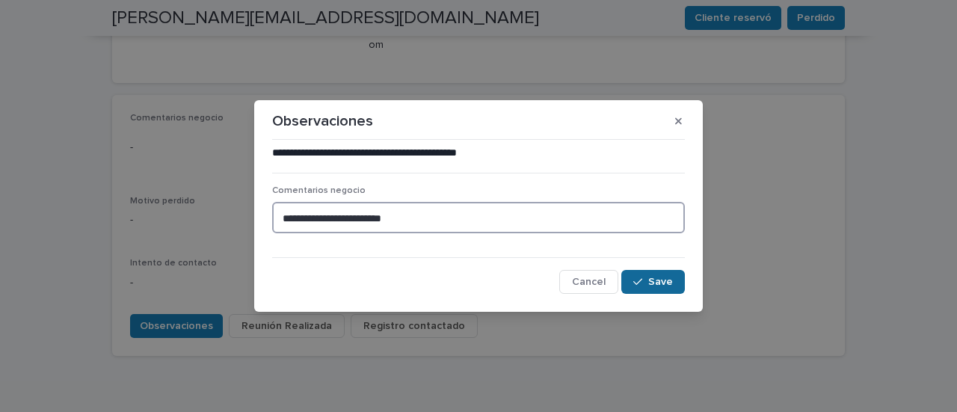
type textarea "**********"
click at [660, 286] on span "Save" at bounding box center [660, 282] width 25 height 10
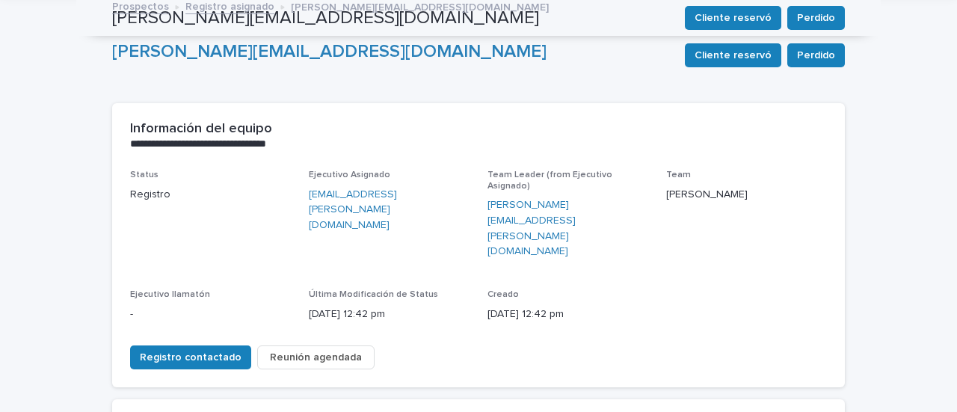
scroll to position [0, 0]
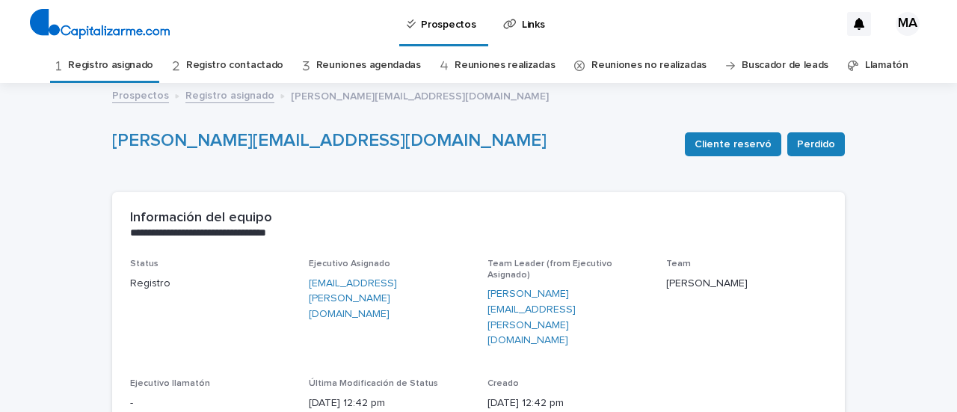
click at [115, 63] on link "Registro asignado" at bounding box center [110, 65] width 85 height 35
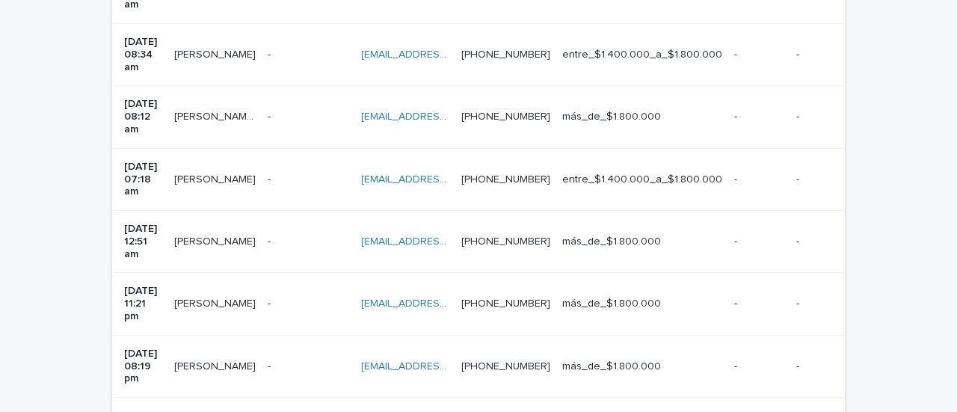
scroll to position [897, 0]
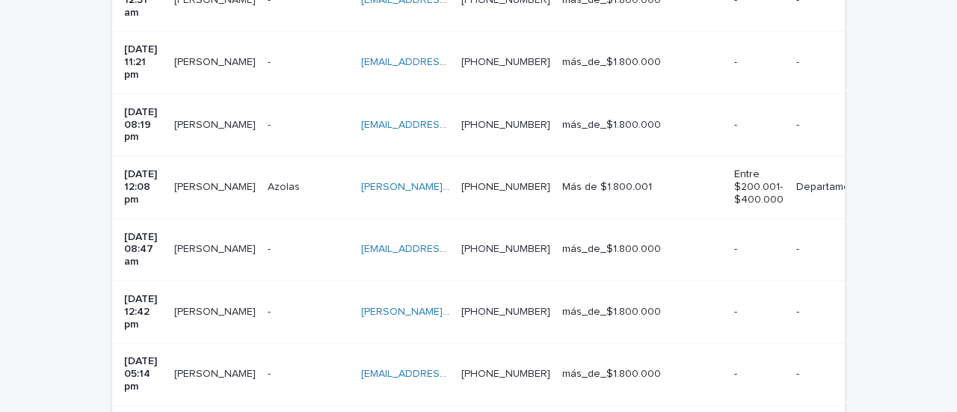
click at [215, 218] on td "[PERSON_NAME] [PERSON_NAME]" at bounding box center [214, 249] width 93 height 62
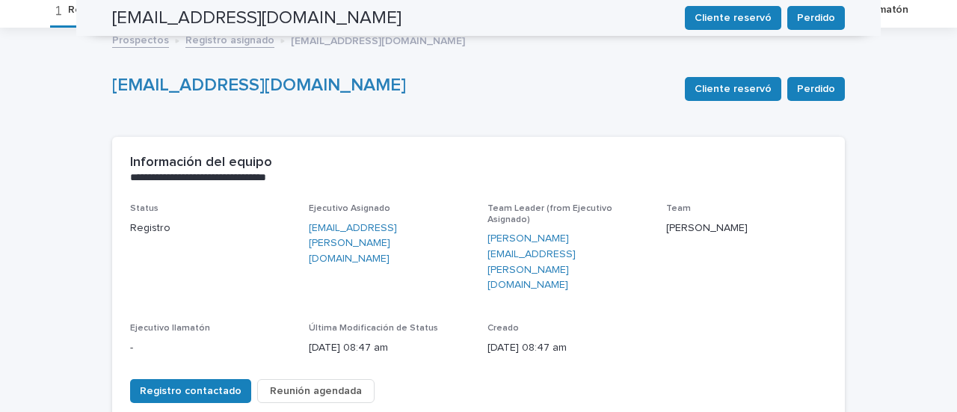
scroll to position [48, 0]
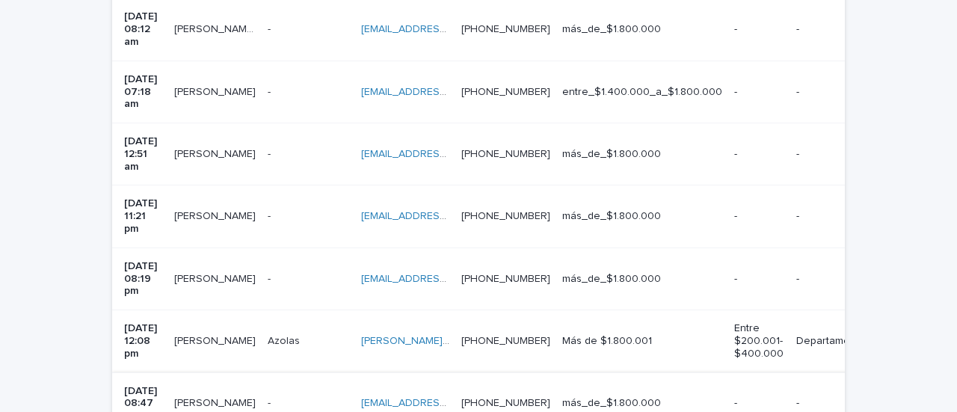
scroll to position [720, 0]
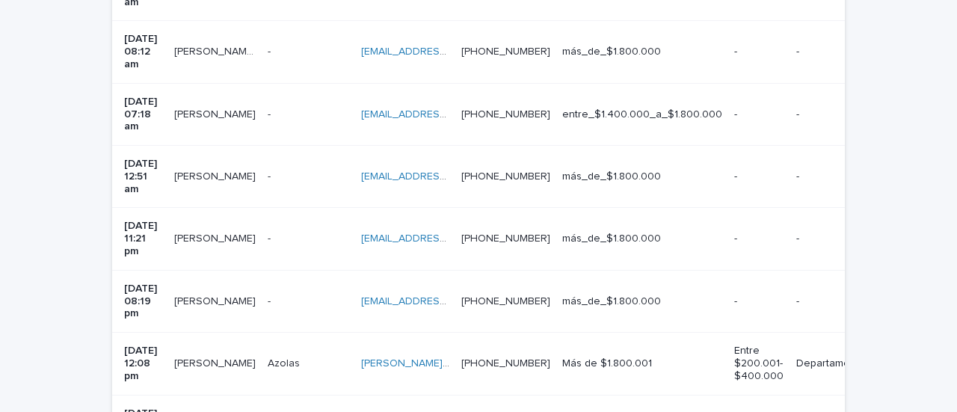
click at [219, 270] on td "[PERSON_NAME] [PERSON_NAME]" at bounding box center [214, 301] width 93 height 62
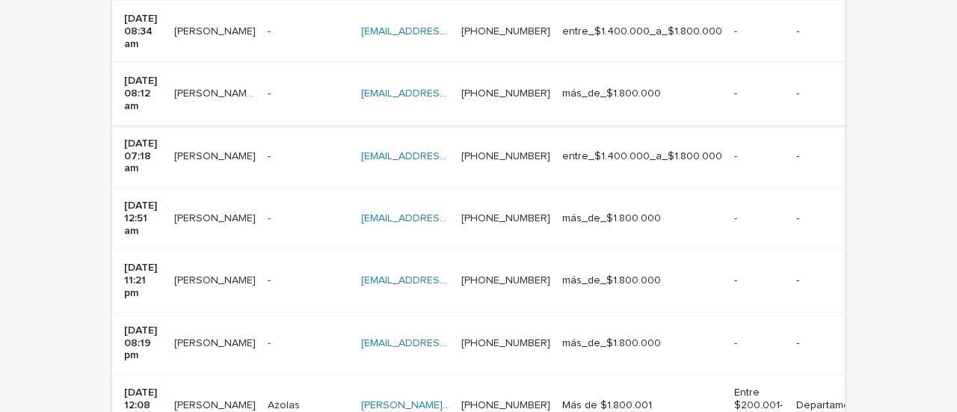
scroll to position [646, 0]
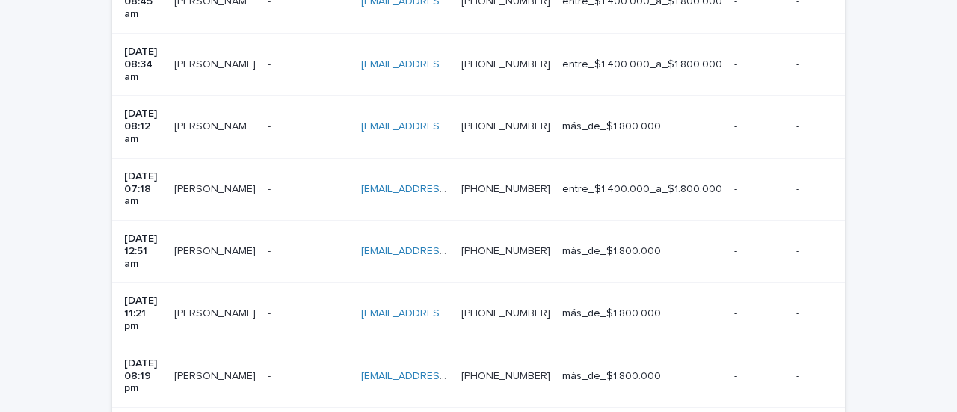
click at [231, 282] on td "[PERSON_NAME] [PERSON_NAME]" at bounding box center [214, 313] width 93 height 62
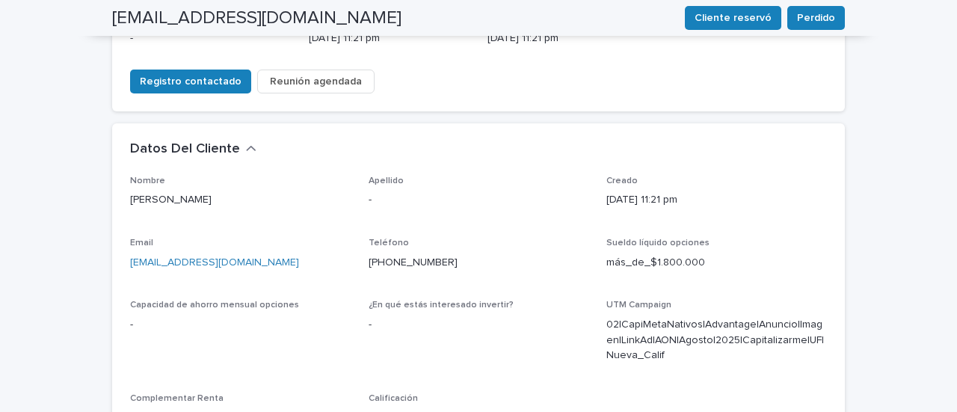
scroll to position [149, 0]
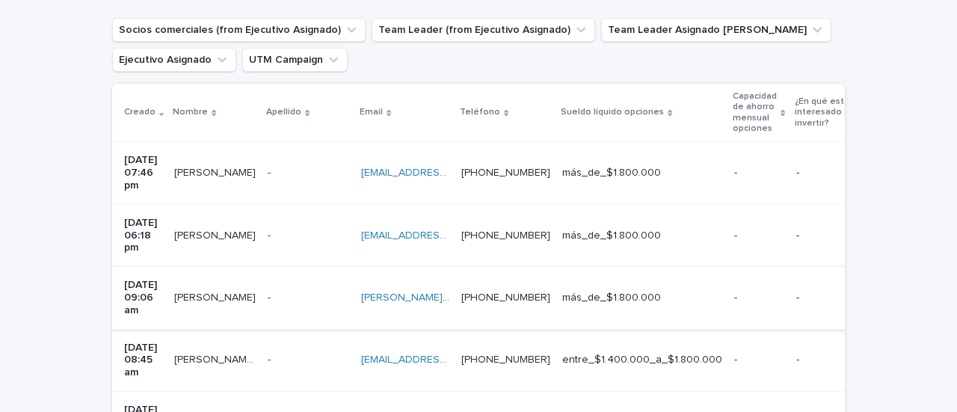
scroll to position [347, 0]
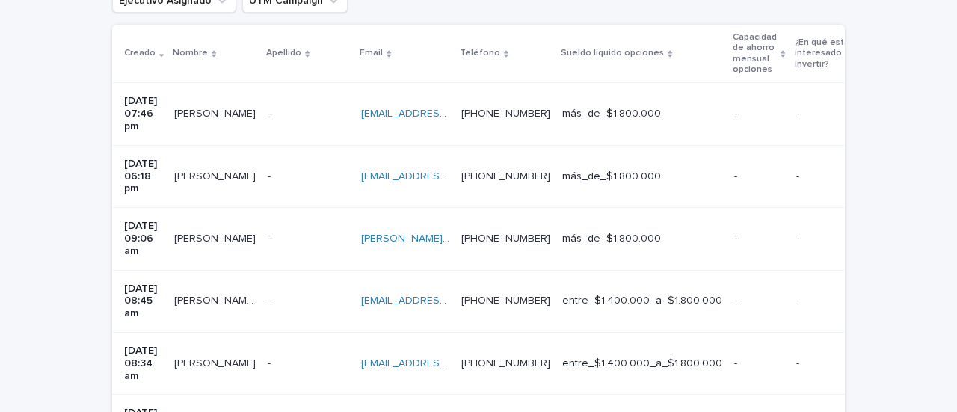
click at [223, 129] on td "[PERSON_NAME] [PERSON_NAME]" at bounding box center [214, 114] width 93 height 62
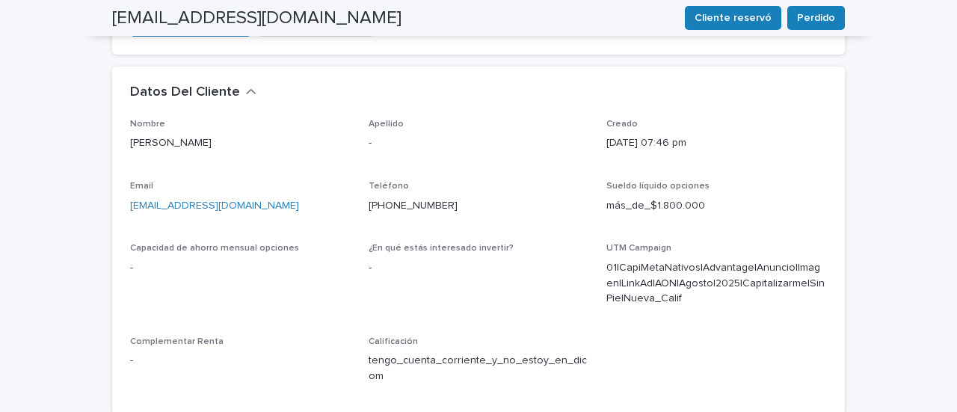
scroll to position [646, 0]
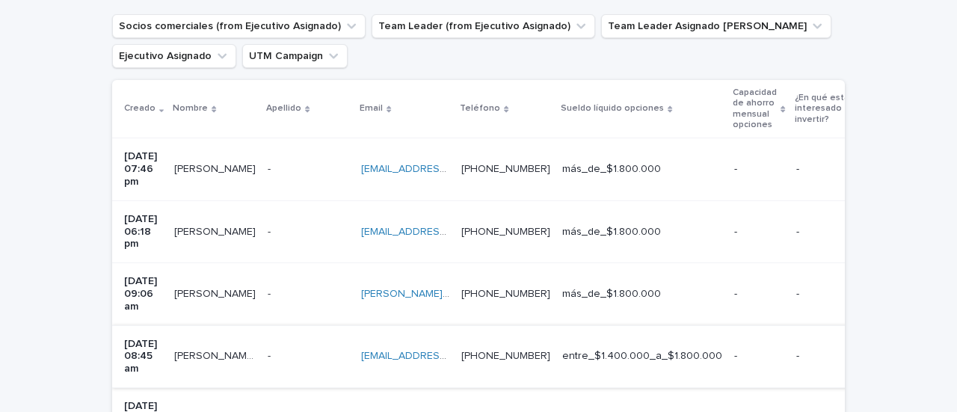
scroll to position [347, 0]
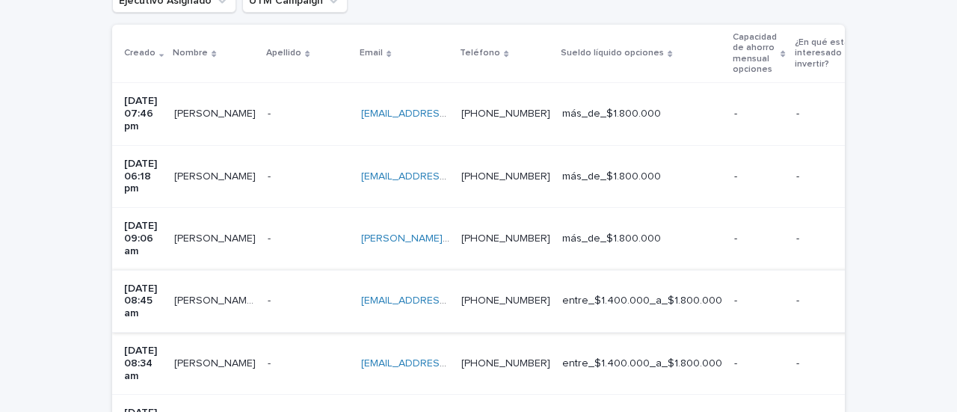
click at [209, 179] on td "[PERSON_NAME] [PERSON_NAME]" at bounding box center [214, 176] width 93 height 62
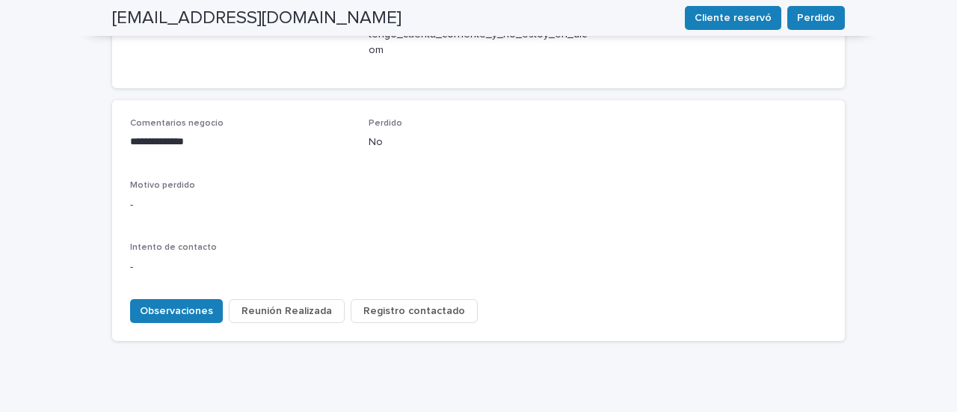
scroll to position [673, 0]
